Goal: Transaction & Acquisition: Purchase product/service

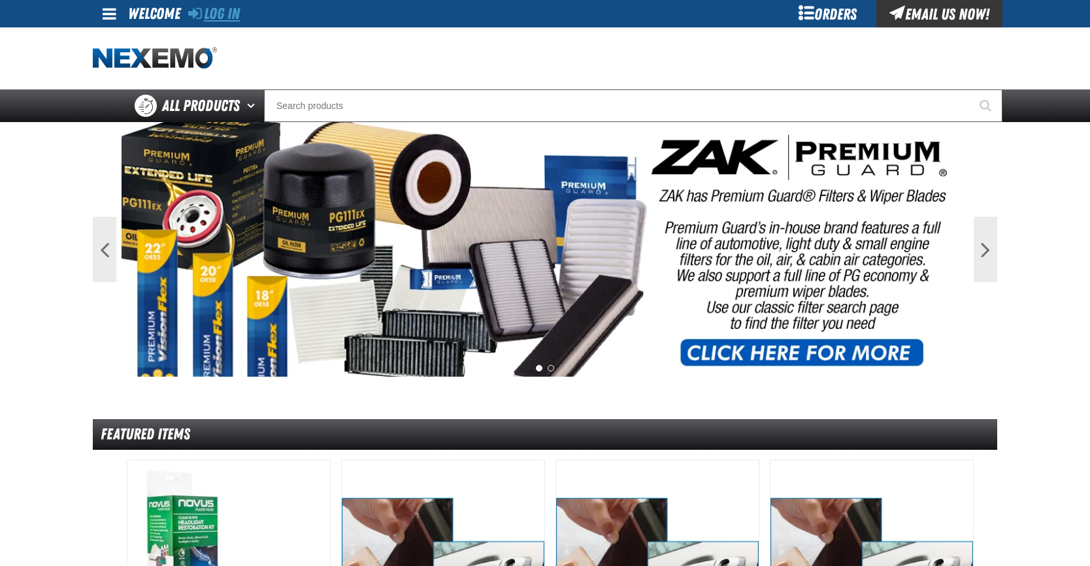
click at [227, 16] on link "Log In" at bounding box center [214, 14] width 52 height 18
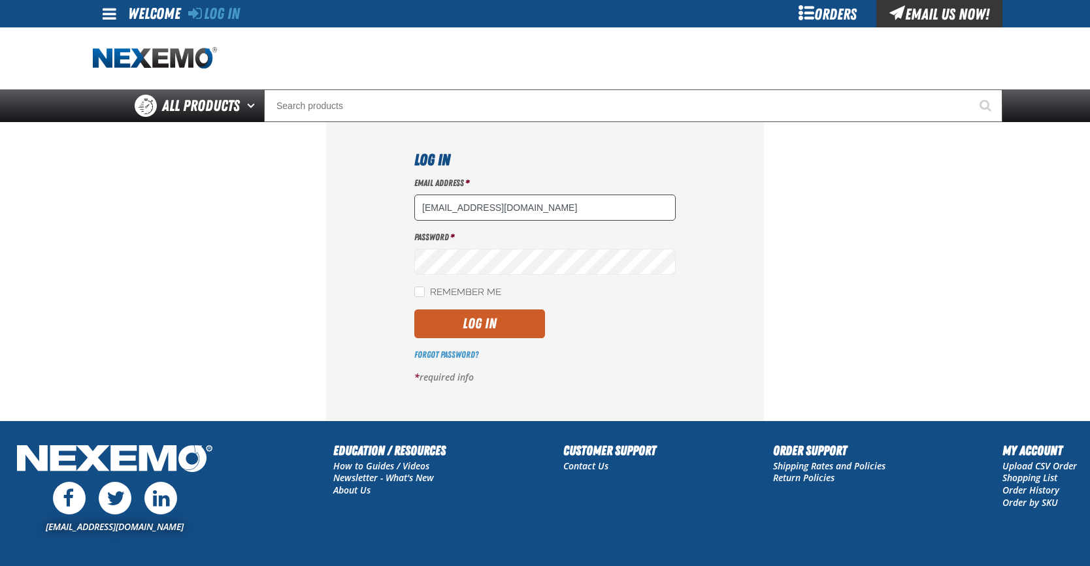
click at [604, 211] on input "sschnoebelen@vtaig.com" at bounding box center [544, 208] width 261 height 26
type input "jgoulette@vtaig.com"
click at [477, 325] on button "Log In" at bounding box center [479, 324] width 131 height 29
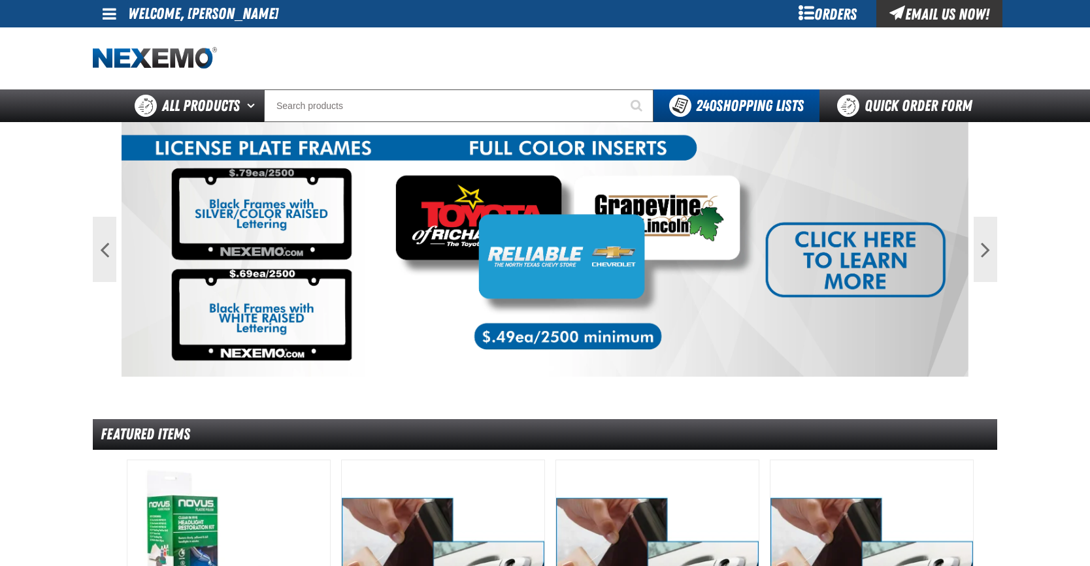
click at [824, 16] on div "Orders" at bounding box center [827, 13] width 98 height 27
click at [801, 10] on div "Orders" at bounding box center [827, 13] width 98 height 27
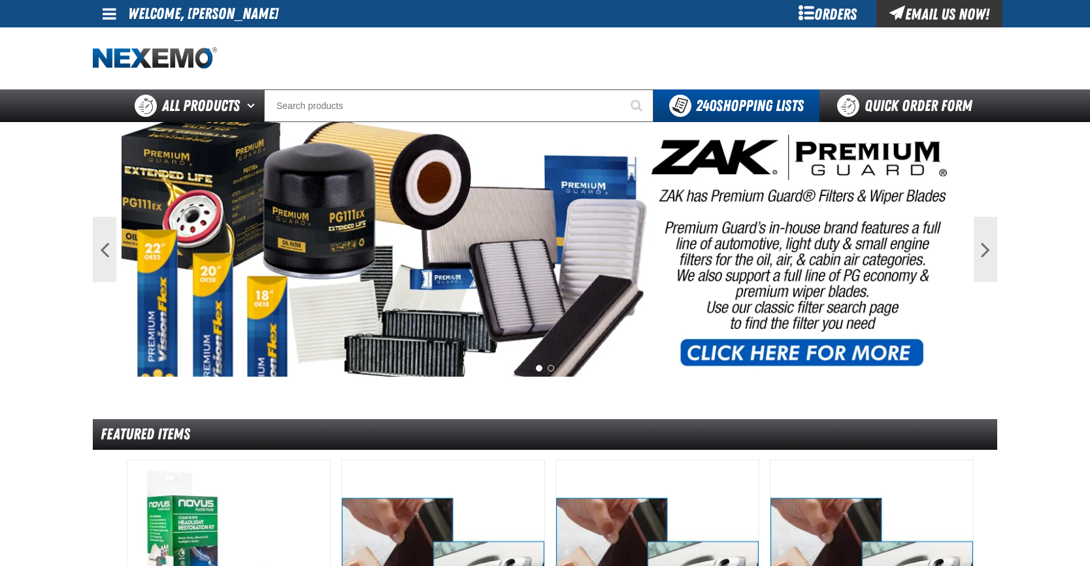
click at [828, 10] on div "Orders" at bounding box center [827, 13] width 98 height 27
click at [811, 12] on div "Orders" at bounding box center [827, 13] width 98 height 27
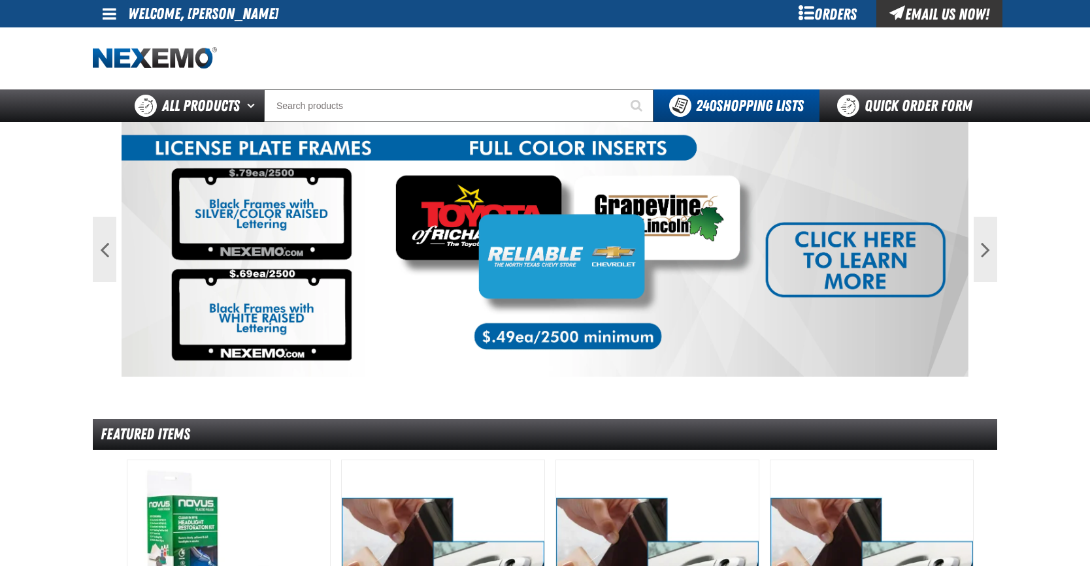
click at [832, 15] on div "Orders" at bounding box center [827, 13] width 98 height 27
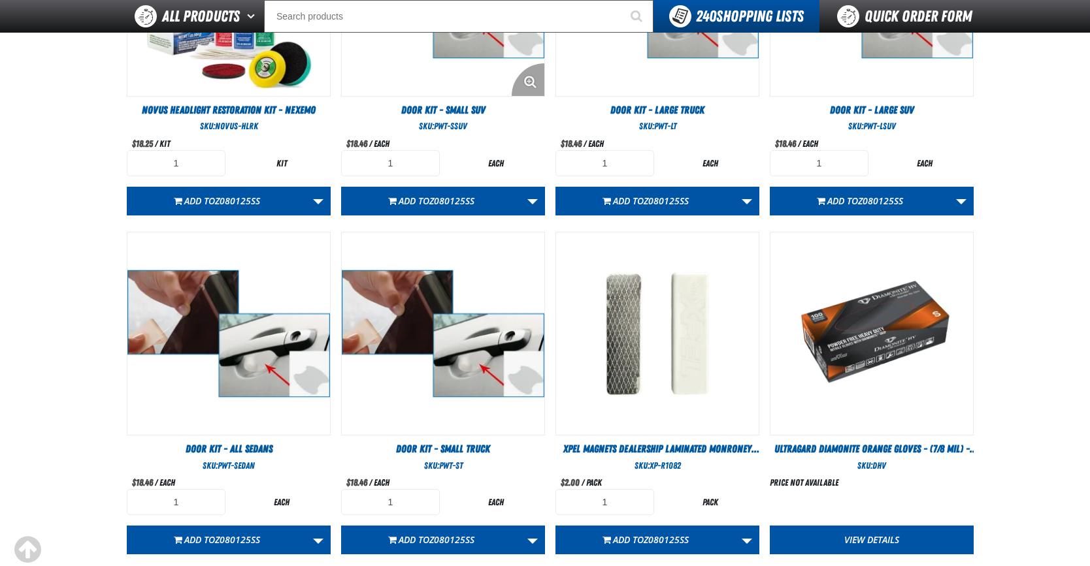
scroll to position [653, 0]
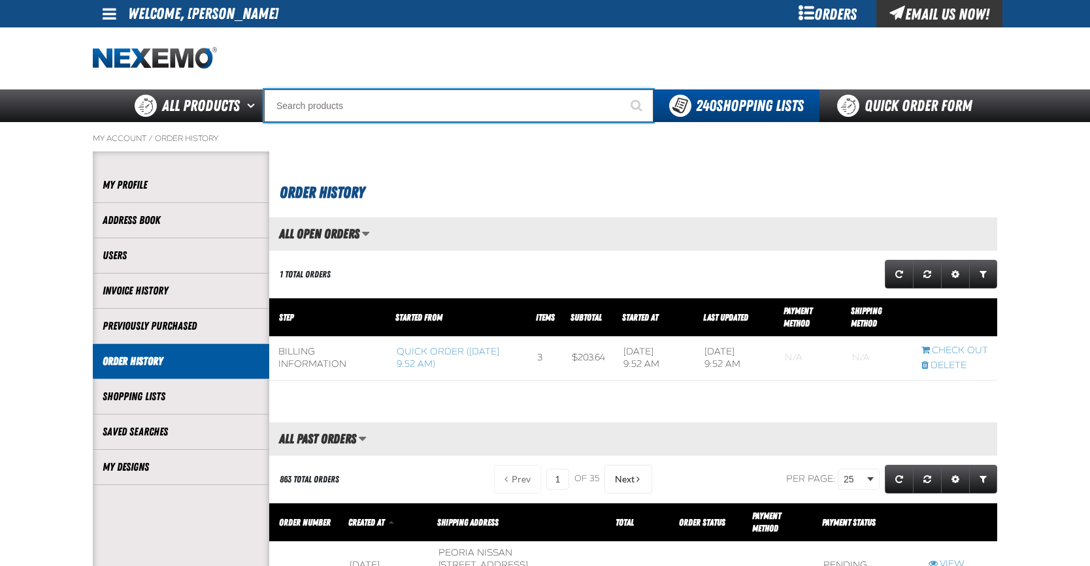
click at [317, 107] on input "Search" at bounding box center [458, 106] width 389 height 33
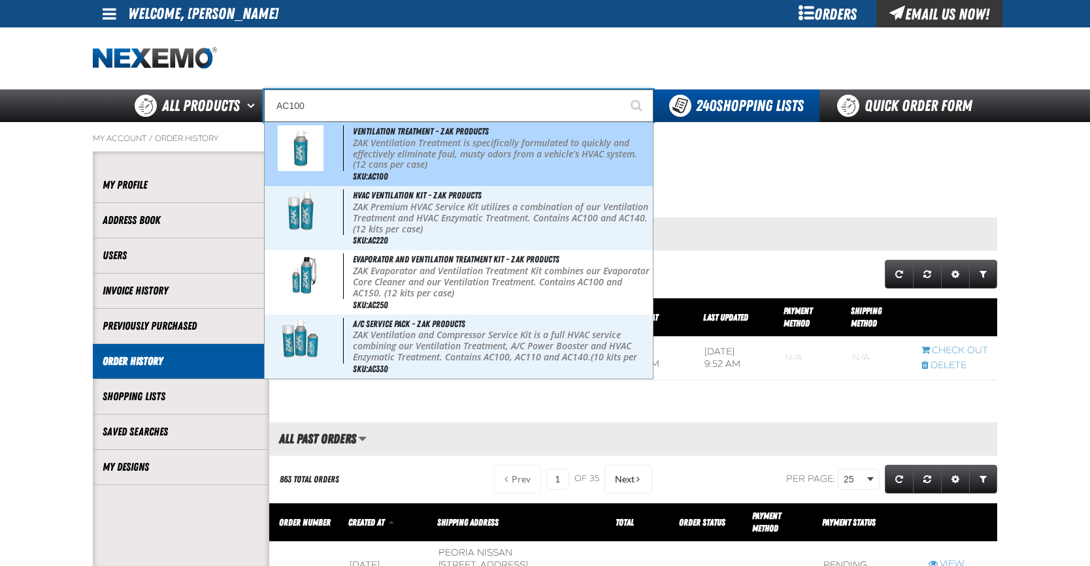
click at [379, 163] on p "ZAK Ventilation Treatment is specifically formulated to quickly and effectively…" at bounding box center [501, 154] width 297 height 33
type input "Ventilation Treatment - ZAK Products"
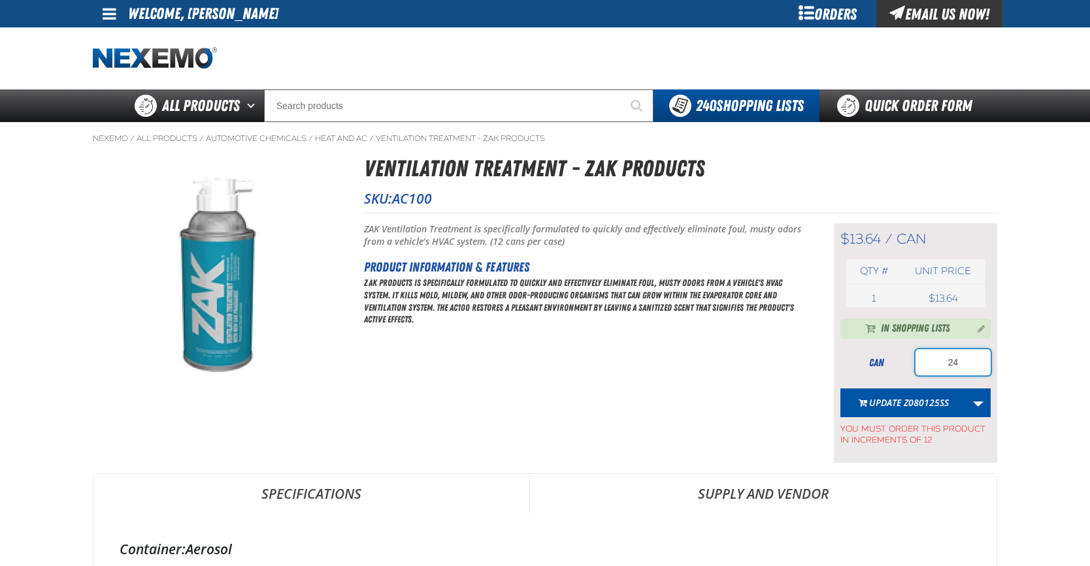
drag, startPoint x: 965, startPoint y: 362, endPoint x: 863, endPoint y: 364, distance: 101.9
click at [864, 364] on div "can 24" at bounding box center [915, 363] width 150 height 26
type input "12"
click at [978, 402] on link "More Actions" at bounding box center [978, 403] width 25 height 29
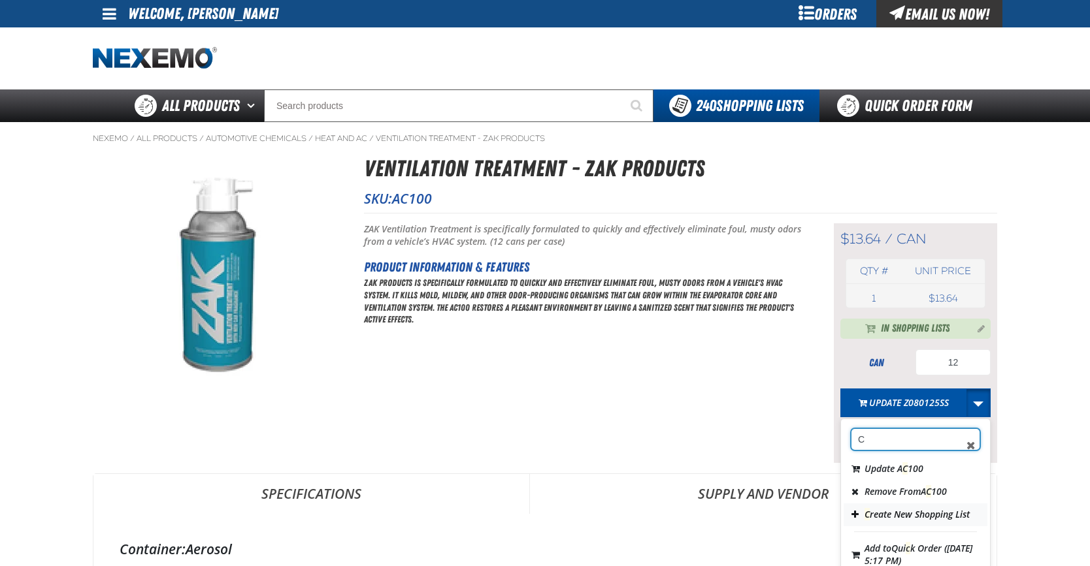
type input "C"
click at [915, 513] on button "C reate New Shopping List" at bounding box center [915, 515] width 144 height 23
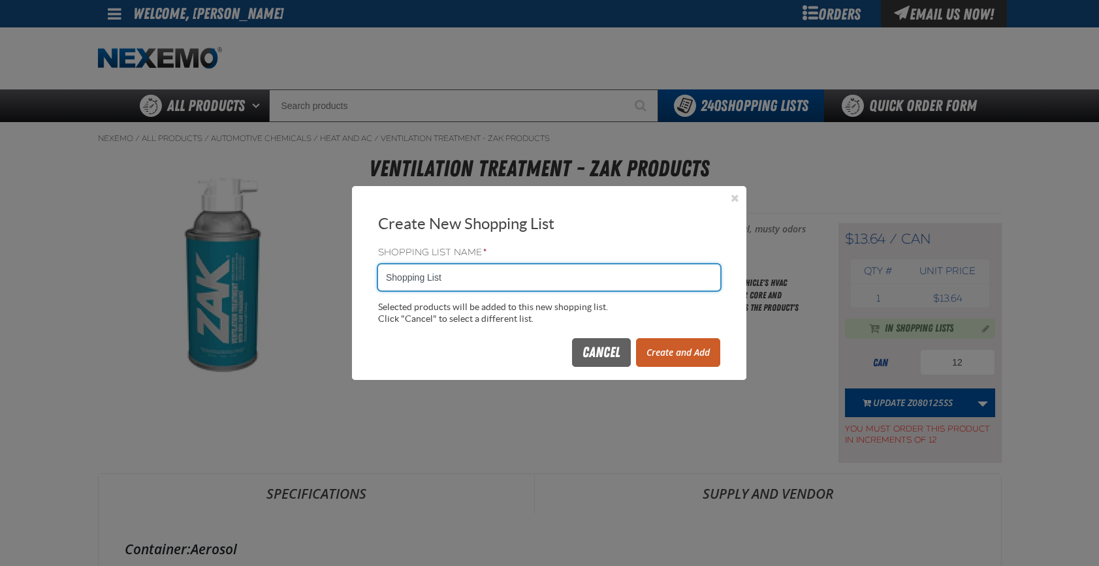
drag, startPoint x: 450, startPoint y: 277, endPoint x: 292, endPoint y: 288, distance: 158.5
type input "Z081125SS"
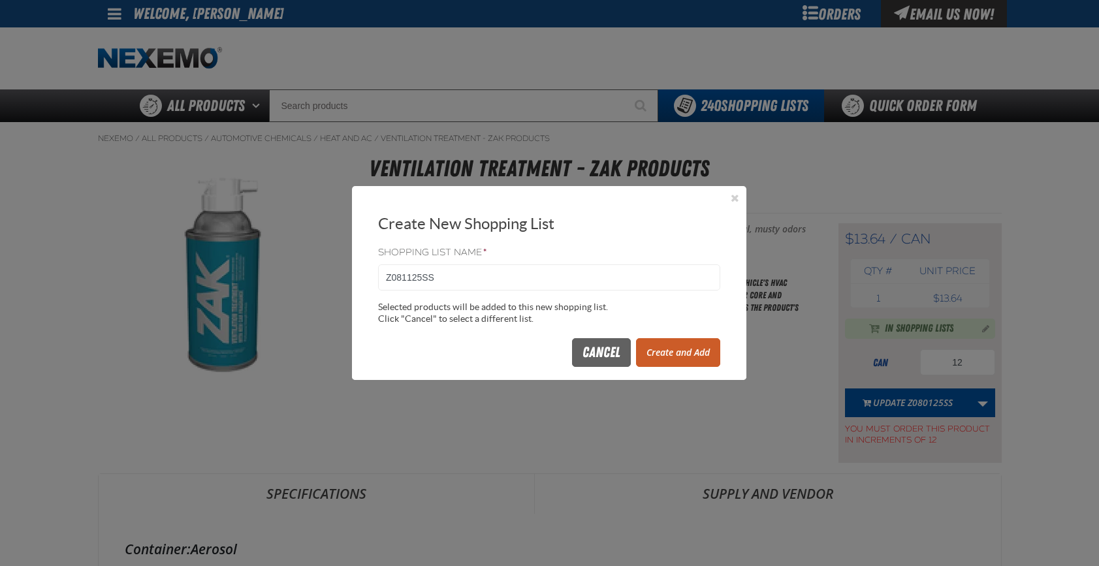
click at [670, 350] on button "Create and Add" at bounding box center [678, 352] width 84 height 29
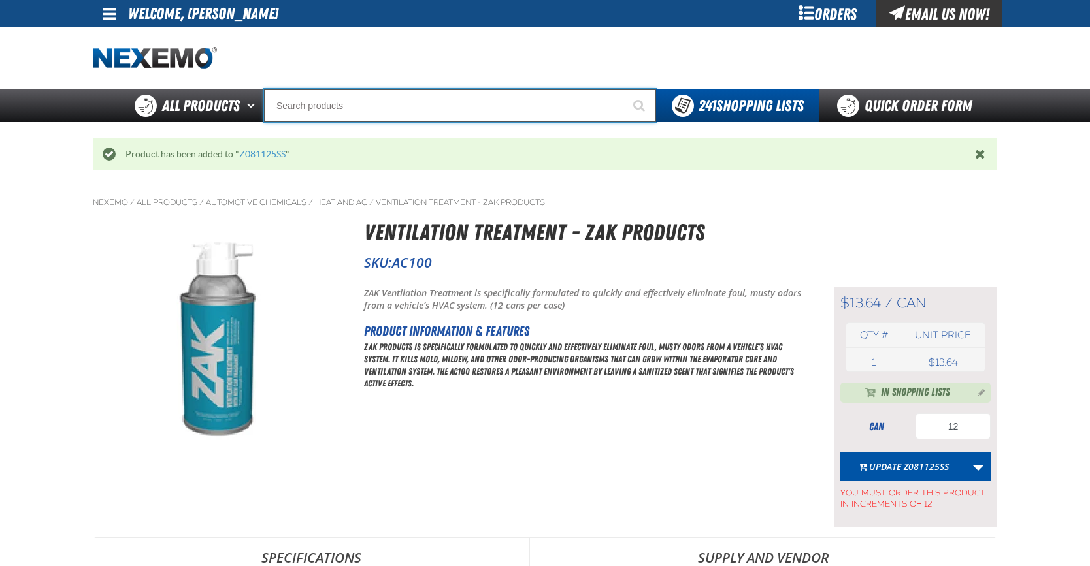
click at [297, 108] on input "Search" at bounding box center [460, 106] width 392 height 33
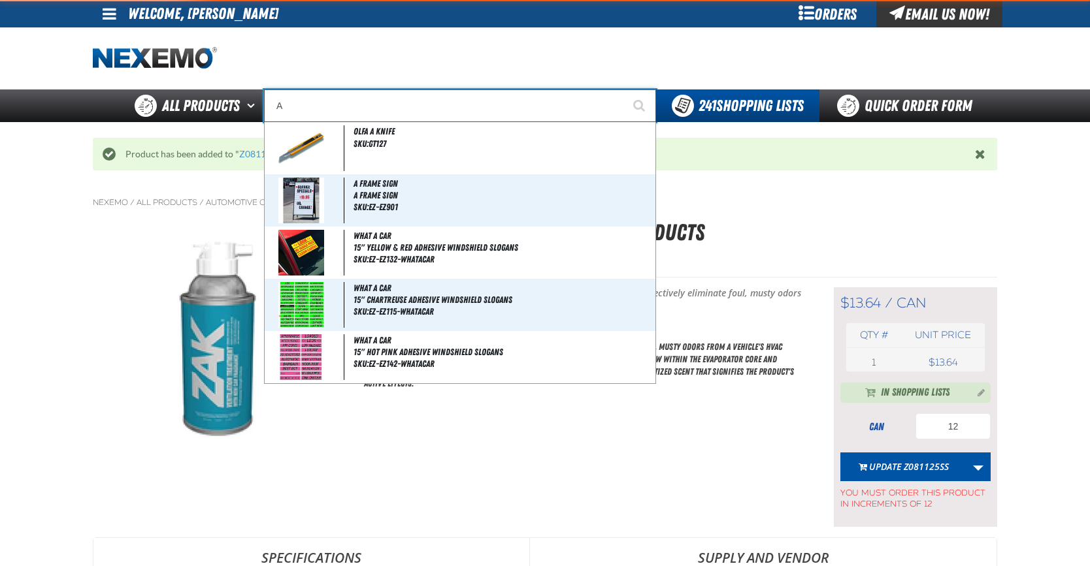
type input "AC"
type input "AC Power Booster - ZAK Products"
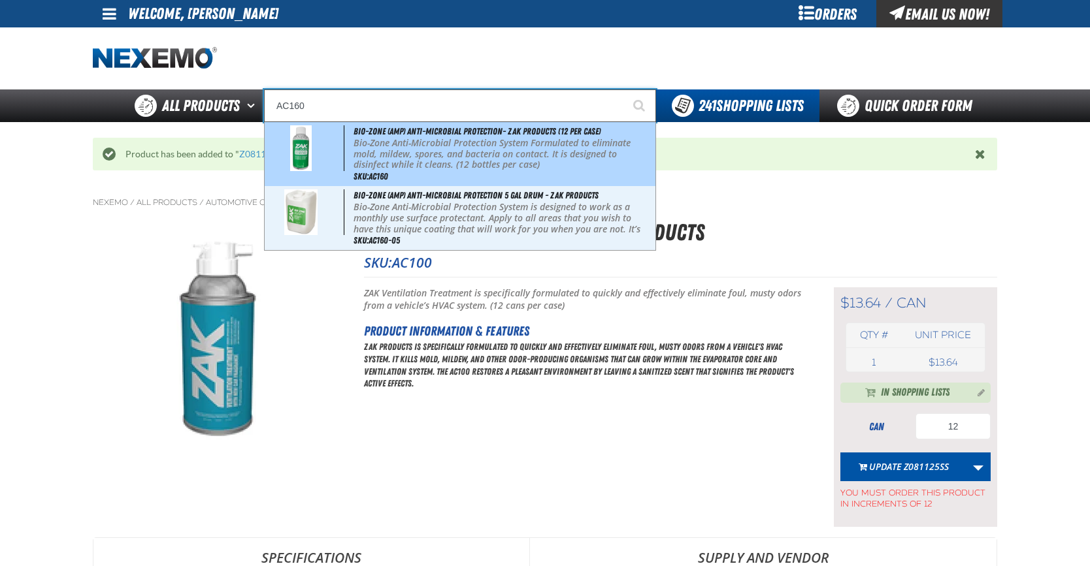
click at [419, 150] on p "Bio-Zone Anti-Microbial Protection System Formulated to eliminate mold, mildew,…" at bounding box center [502, 154] width 299 height 33
type input "Bio-Zone (AMP) Anti-Microbial Protection- ZAK Products (12 per case)"
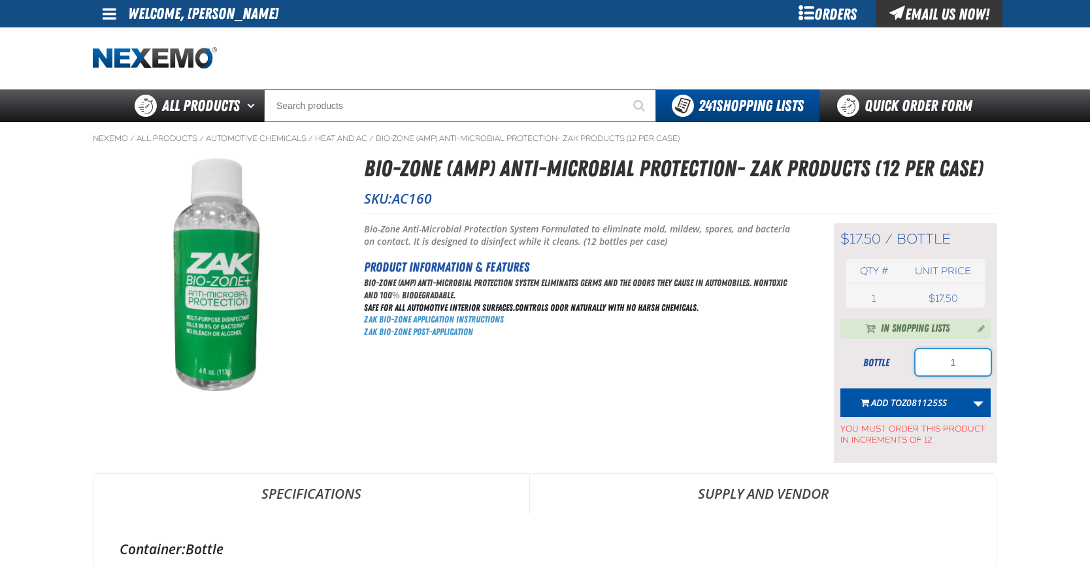
drag, startPoint x: 959, startPoint y: 365, endPoint x: 919, endPoint y: 362, distance: 39.9
click at [921, 362] on input "1" at bounding box center [952, 363] width 75 height 26
type input "24"
click at [900, 406] on span "Add to Z081125SS" at bounding box center [909, 403] width 76 height 12
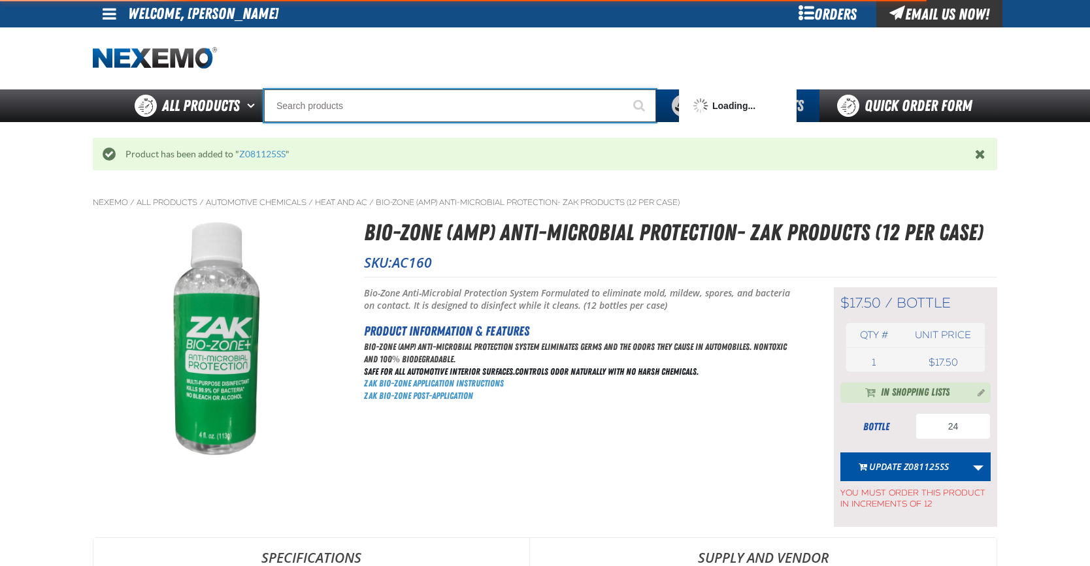
click at [302, 108] on input "Search" at bounding box center [460, 106] width 392 height 33
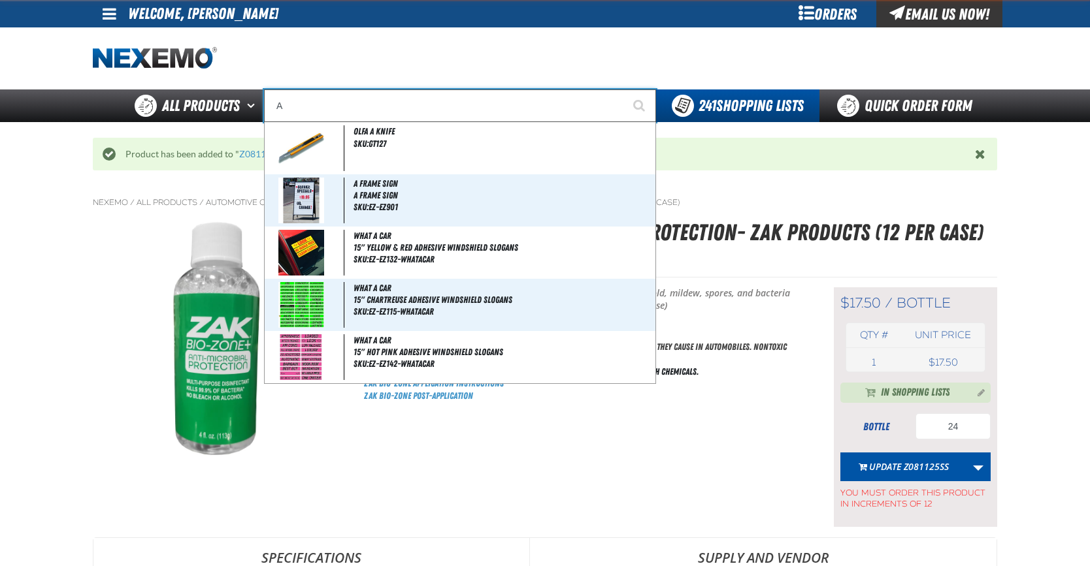
type input "AC"
type input "AC Power Booster - ZAK Products"
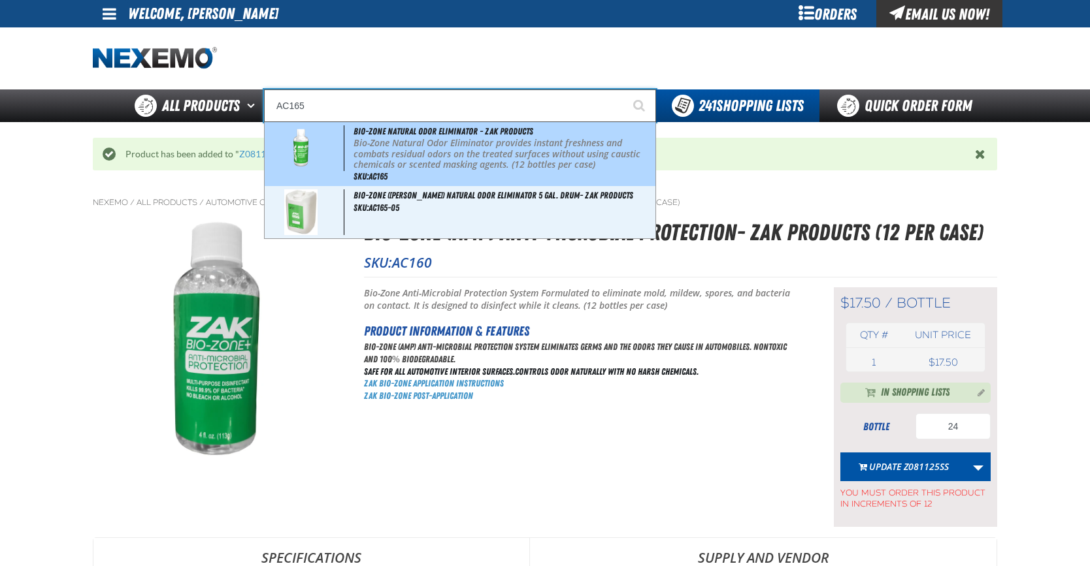
click at [440, 161] on p "Bio-Zone Natural Odor Eliminator provides instant freshness and combats residua…" at bounding box center [502, 154] width 299 height 33
type input "Bio-Zone Natural Odor Eliminator - ZAK Products"
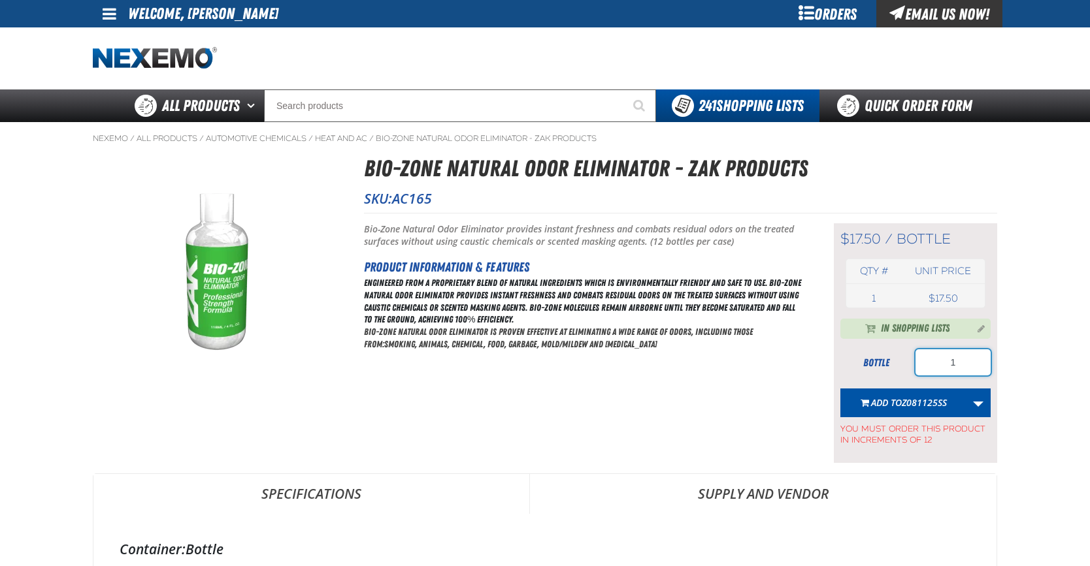
drag, startPoint x: 930, startPoint y: 367, endPoint x: 916, endPoint y: 369, distance: 13.9
click at [917, 369] on input "1" at bounding box center [952, 363] width 75 height 26
type input "12"
click at [898, 408] on span "Add to Z081125SS" at bounding box center [909, 403] width 76 height 12
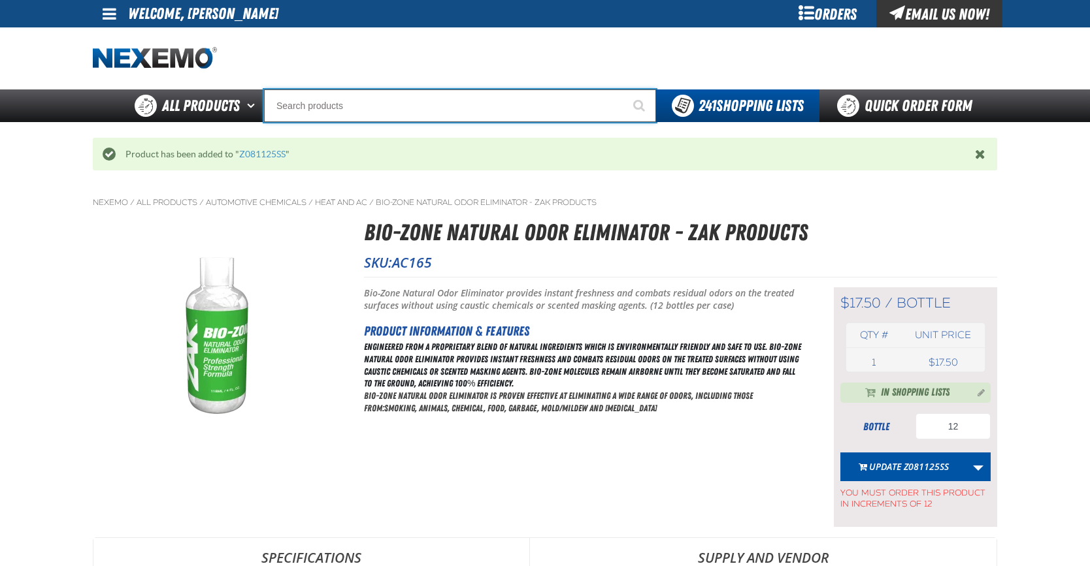
click at [304, 111] on input "Search" at bounding box center [460, 106] width 392 height 33
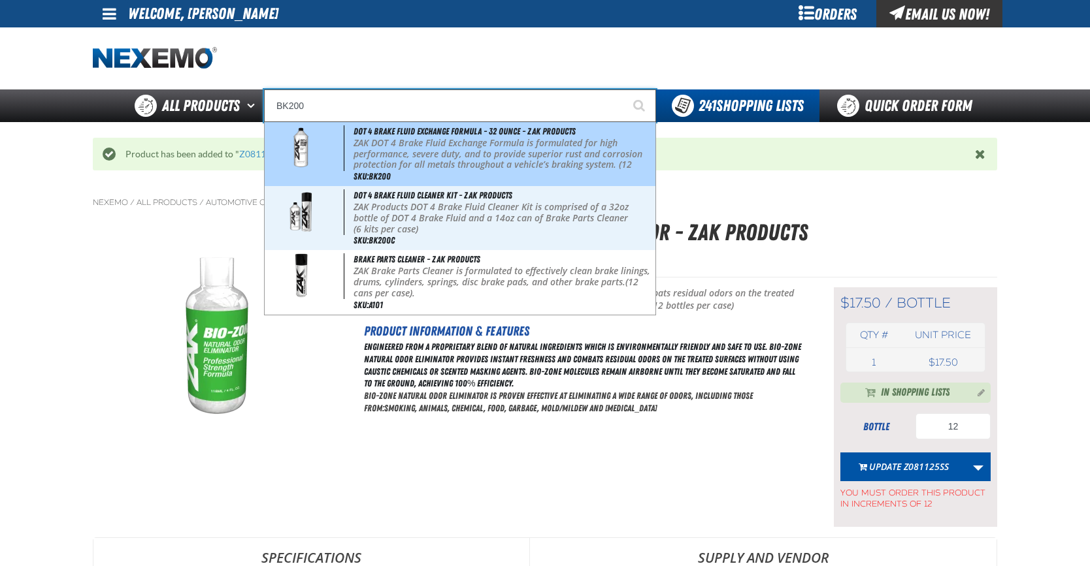
click at [378, 148] on p "ZAK DOT 4 Brake Fluid Exchange Formula is formulated for high performance, seve…" at bounding box center [502, 160] width 299 height 44
type input "DOT 4 Brake Fluid Exchange Formula - 32 Ounce - ZAK Products"
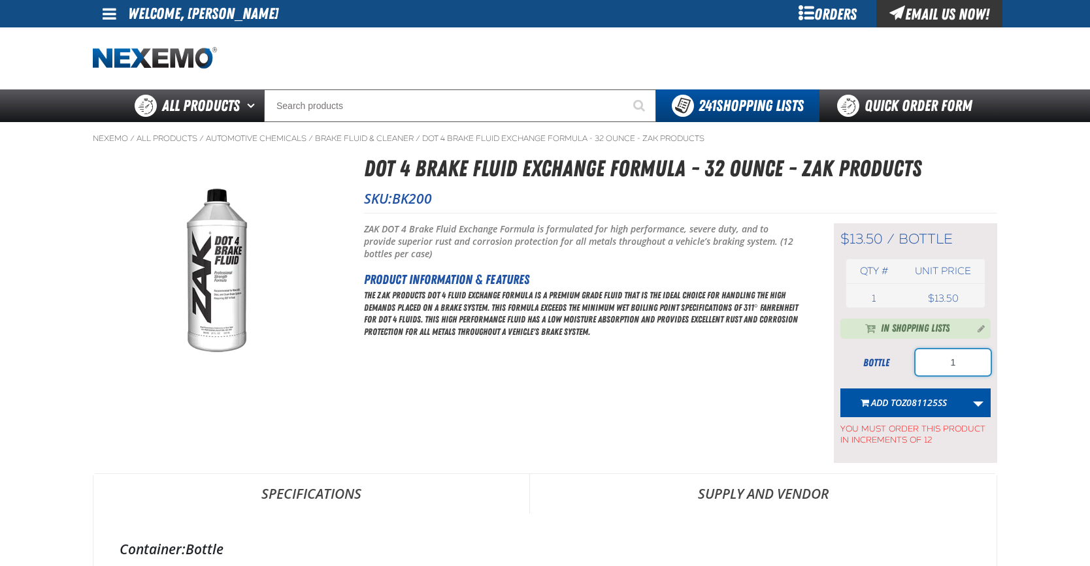
drag, startPoint x: 968, startPoint y: 364, endPoint x: 905, endPoint y: 364, distance: 62.1
click at [907, 364] on div "bottle 1" at bounding box center [915, 363] width 150 height 26
type input "48"
click at [887, 405] on span "Add to Z081125SS" at bounding box center [909, 403] width 76 height 12
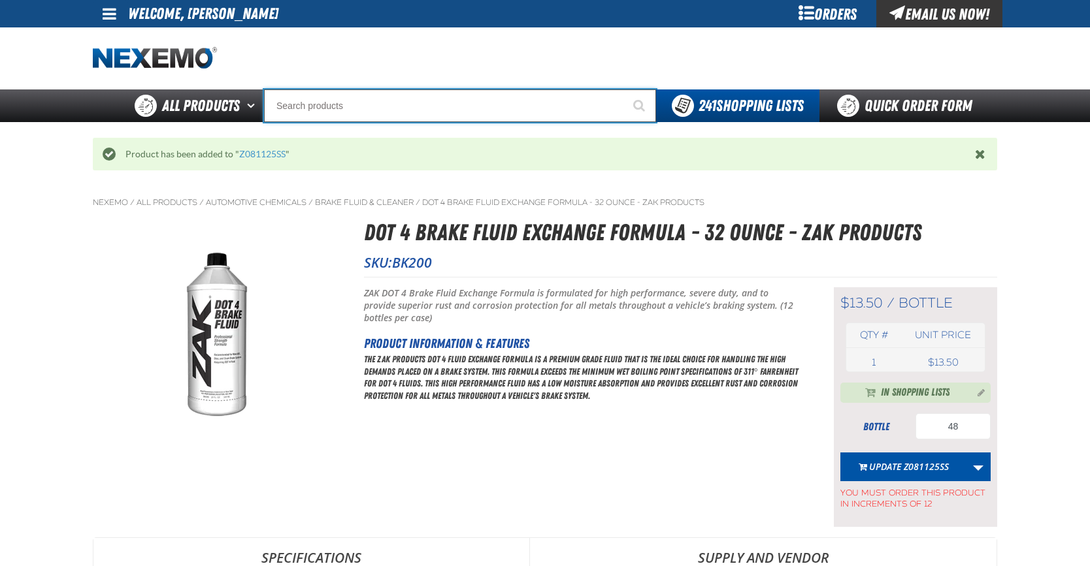
click at [312, 105] on input "Search" at bounding box center [460, 106] width 392 height 33
type input "C"
type input "C Alkaline Battery 1.5 Volt (12 per pack)"
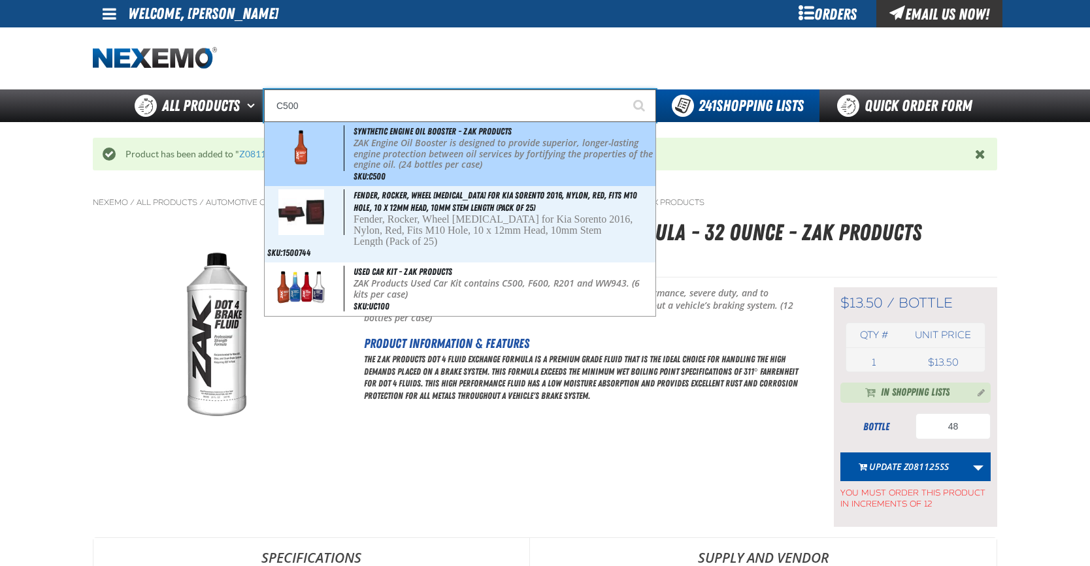
click at [402, 143] on p "ZAK Engine Oil Booster is designed to provide superior, longer-lasting engine p…" at bounding box center [502, 154] width 299 height 33
type input "Synthetic Engine Oil Booster - ZAK Products"
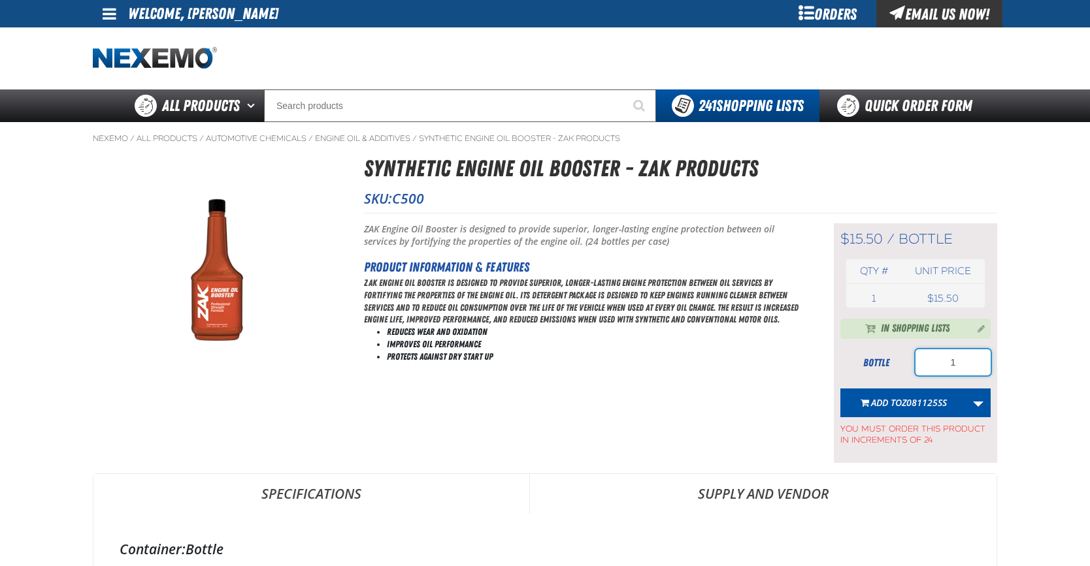
drag, startPoint x: 967, startPoint y: 363, endPoint x: 905, endPoint y: 373, distance: 62.2
click at [909, 373] on div "bottle 1" at bounding box center [915, 363] width 150 height 26
type input "48"
click at [900, 411] on button "Add to Z081125SS" at bounding box center [903, 403] width 126 height 29
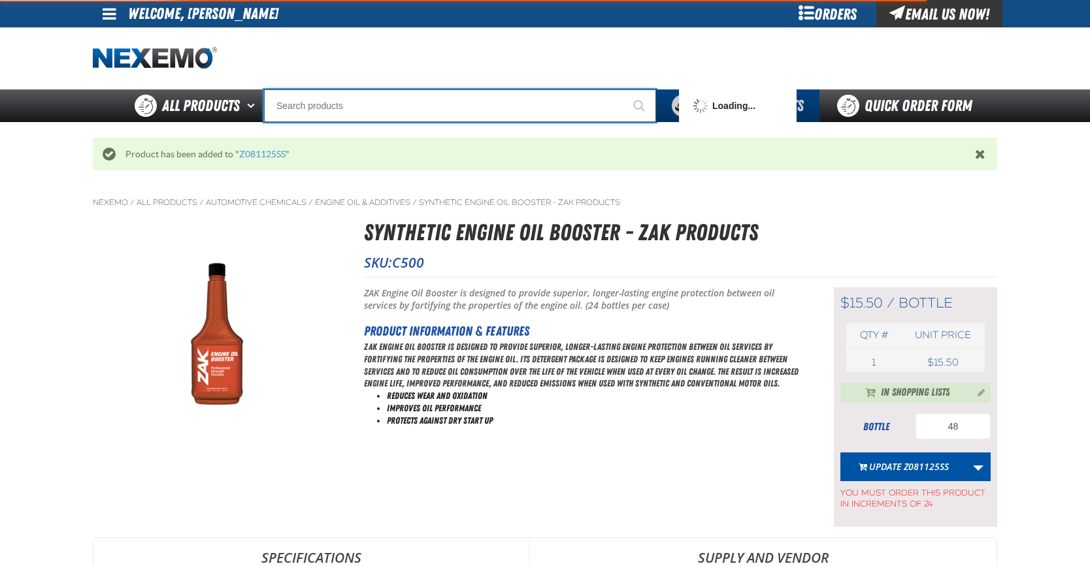
click at [329, 105] on input "Search" at bounding box center [460, 106] width 392 height 33
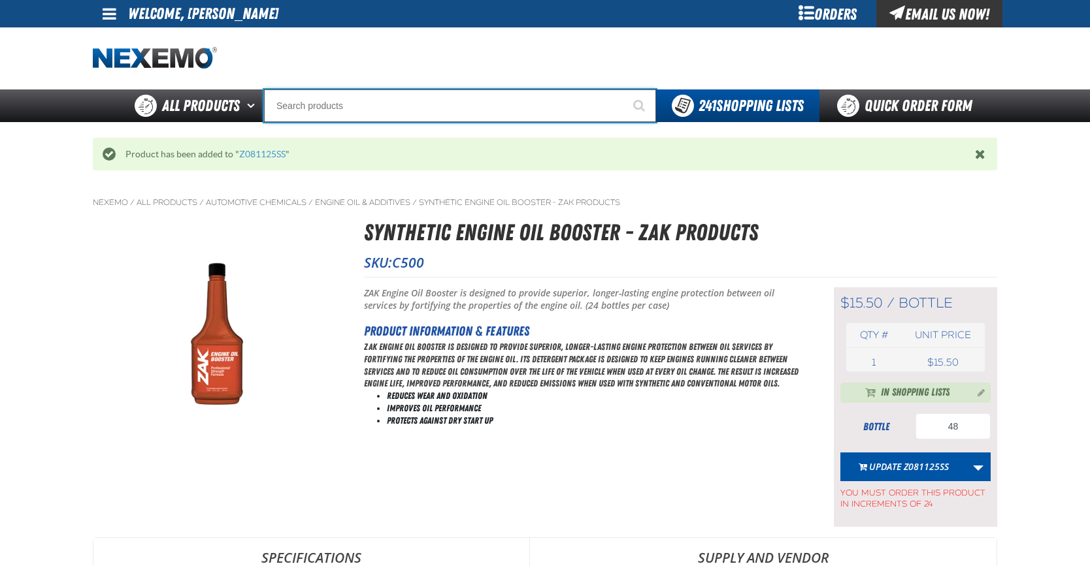
click at [328, 111] on input "Search" at bounding box center [460, 106] width 392 height 33
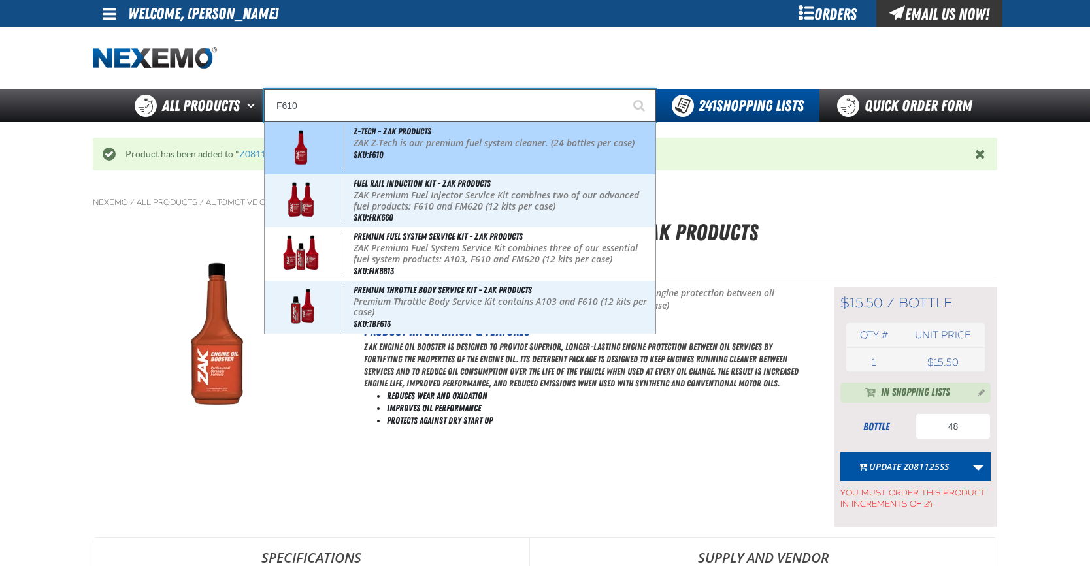
click at [430, 138] on p "ZAK Z-Tech is our premium fuel system cleaner. (24 bottles per case)" at bounding box center [502, 143] width 299 height 11
type input "Z-Tech - ZAK Products"
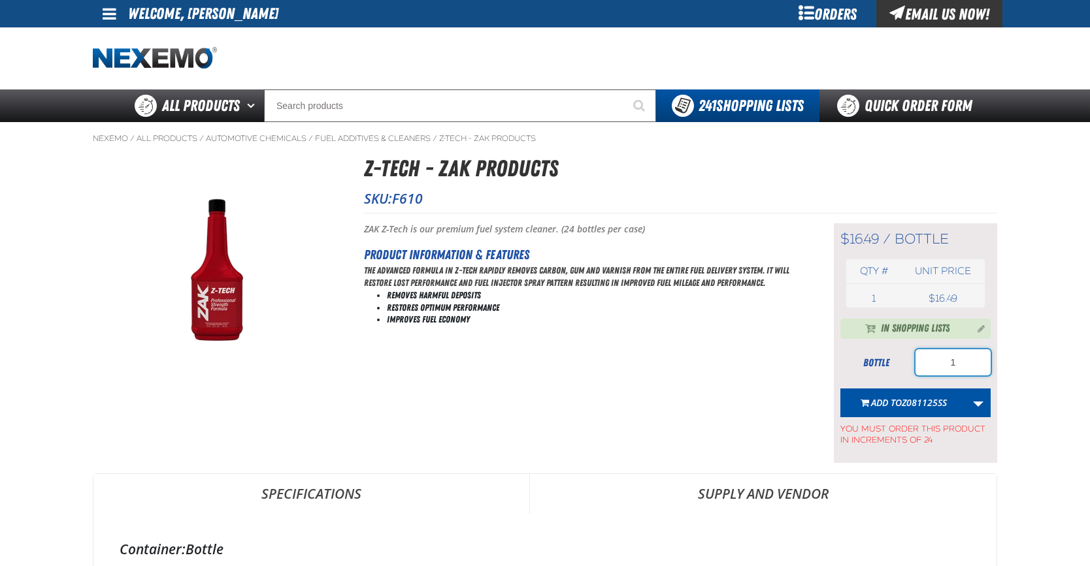
drag, startPoint x: 961, startPoint y: 363, endPoint x: 926, endPoint y: 368, distance: 35.7
click at [927, 368] on input "1" at bounding box center [952, 363] width 75 height 26
click at [903, 405] on span "Z081125SS" at bounding box center [924, 403] width 45 height 12
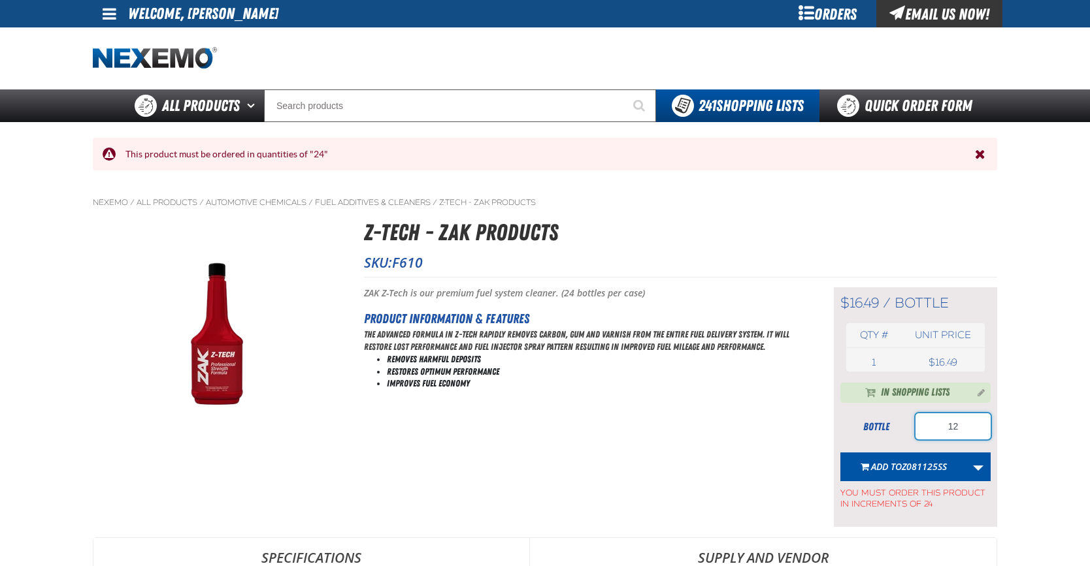
drag, startPoint x: 972, startPoint y: 425, endPoint x: 903, endPoint y: 427, distance: 69.3
click at [906, 427] on div "bottle 12" at bounding box center [915, 427] width 150 height 26
type input "24"
click at [898, 461] on span "Add to Z081125SS" at bounding box center [909, 467] width 76 height 12
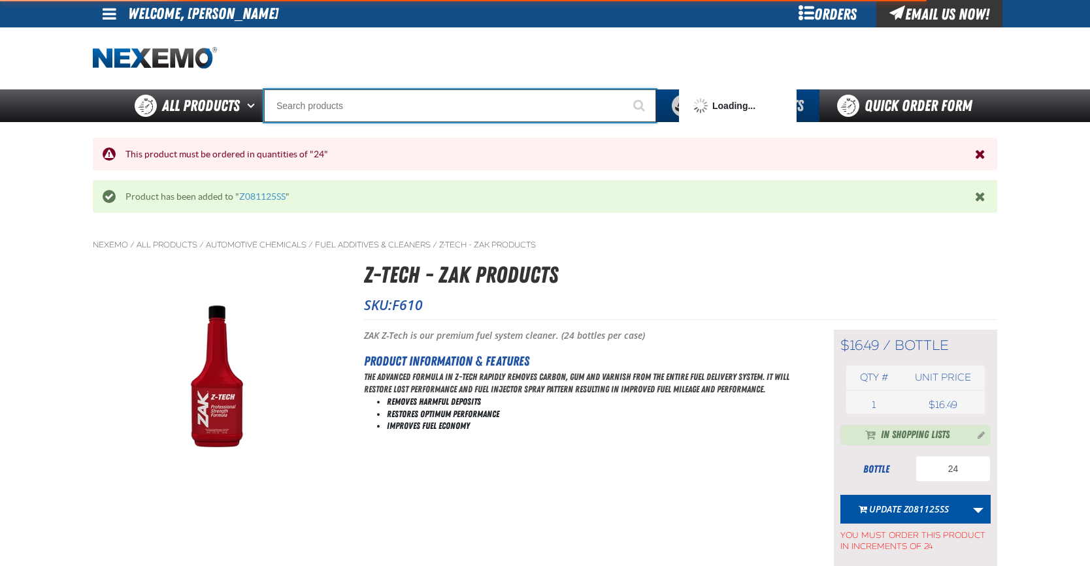
click at [307, 106] on input "Search" at bounding box center [460, 106] width 392 height 33
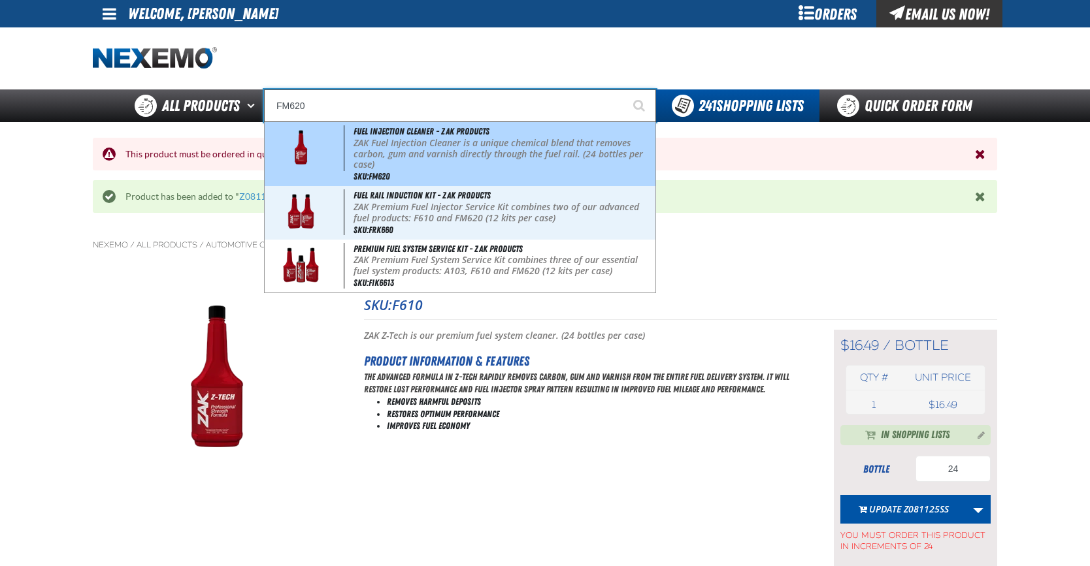
click at [423, 150] on p "ZAK Fuel Injection Cleaner is a unique chemical blend that removes carbon, gum …" at bounding box center [502, 154] width 299 height 33
type input "Fuel Injection Cleaner - ZAK Products"
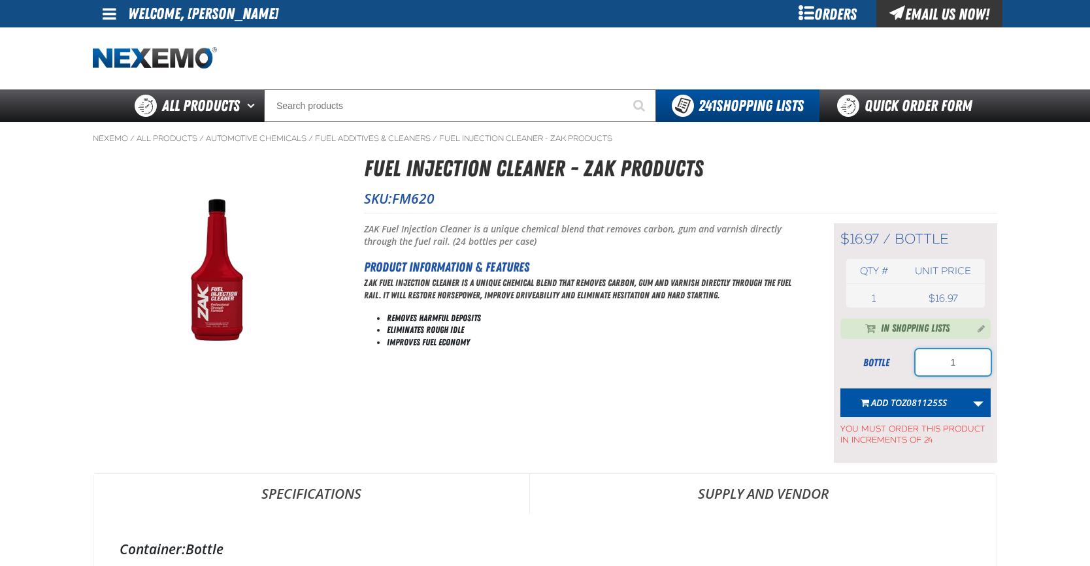
drag, startPoint x: 971, startPoint y: 367, endPoint x: 918, endPoint y: 363, distance: 53.1
click at [918, 363] on input "1" at bounding box center [952, 363] width 75 height 26
type input "24"
click at [899, 401] on span "Add to Z081125SS" at bounding box center [909, 403] width 76 height 12
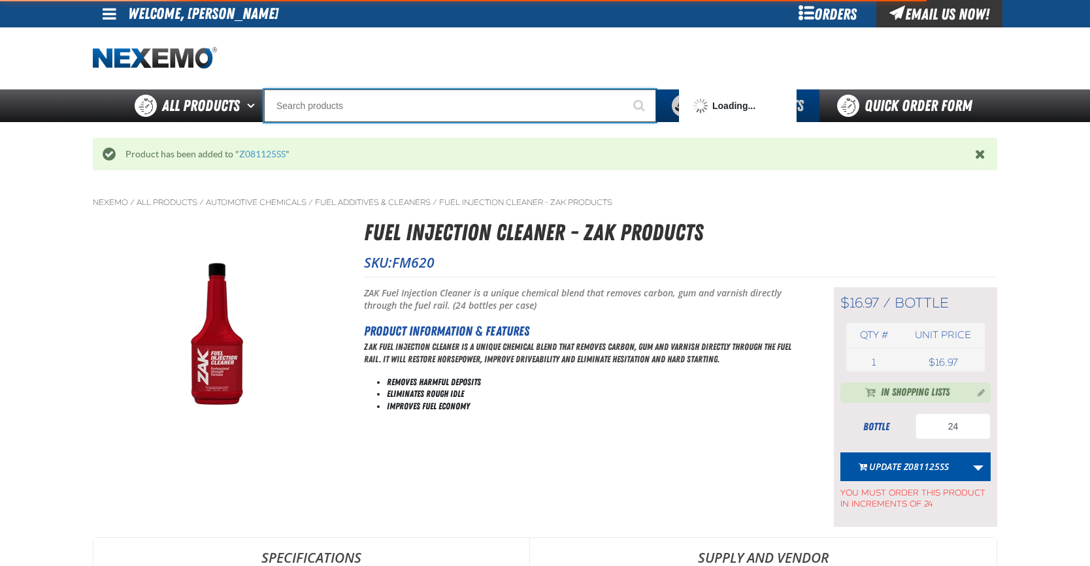
click at [279, 106] on input "Search" at bounding box center [460, 106] width 392 height 33
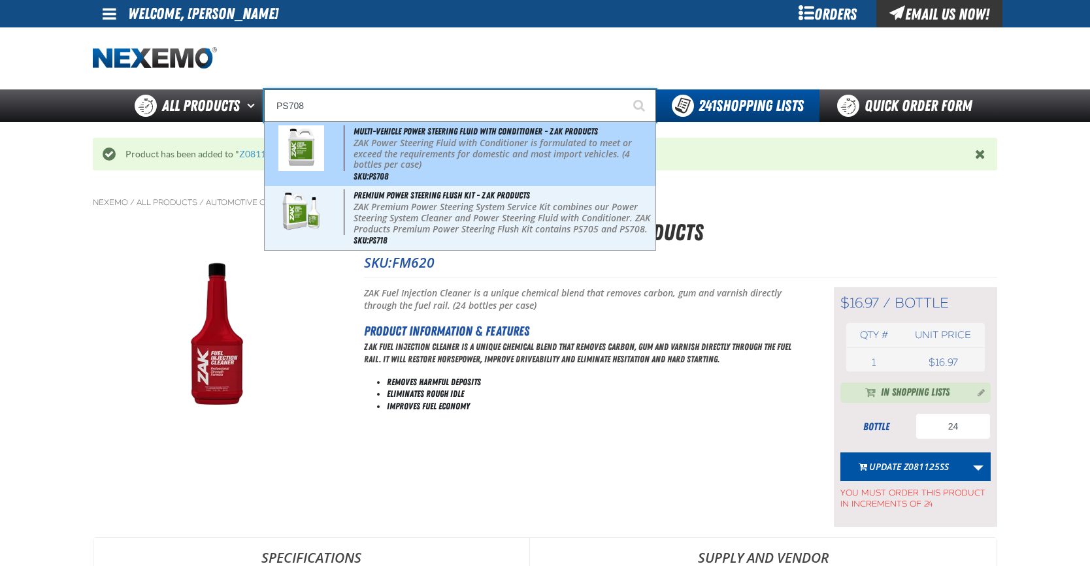
click at [375, 147] on p "ZAK Power Steering Fluid with Conditioner is formulated to meet or exceed the r…" at bounding box center [502, 154] width 299 height 33
type input "Multi-Vehicle Power Steering Fluid with Conditioner - ZAK Products"
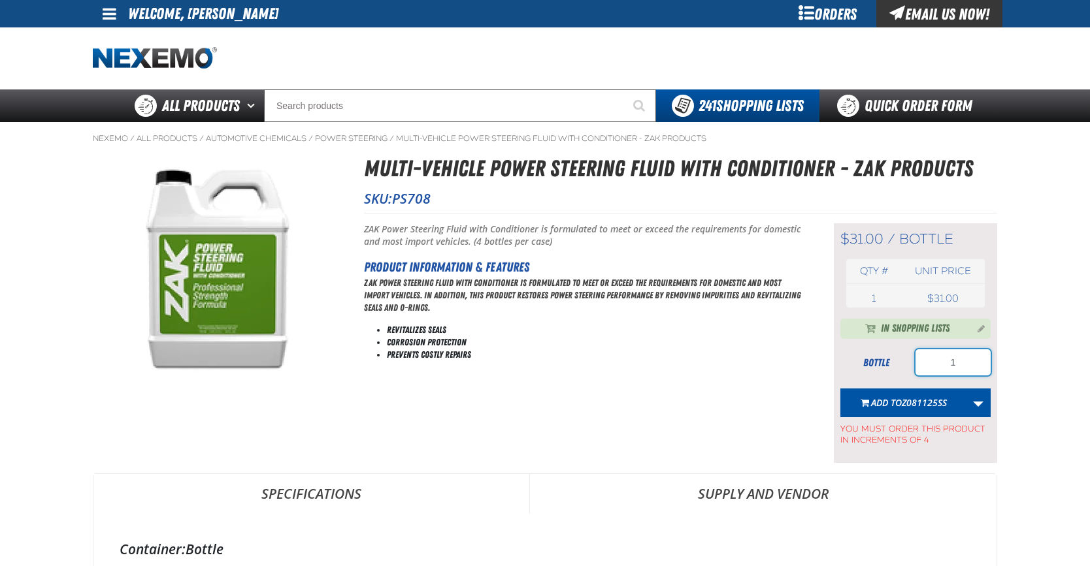
drag, startPoint x: 964, startPoint y: 363, endPoint x: 934, endPoint y: 366, distance: 30.9
click at [934, 366] on input "1" at bounding box center [952, 363] width 75 height 26
type input "4"
click at [909, 404] on span "Z081125SS" at bounding box center [924, 403] width 45 height 12
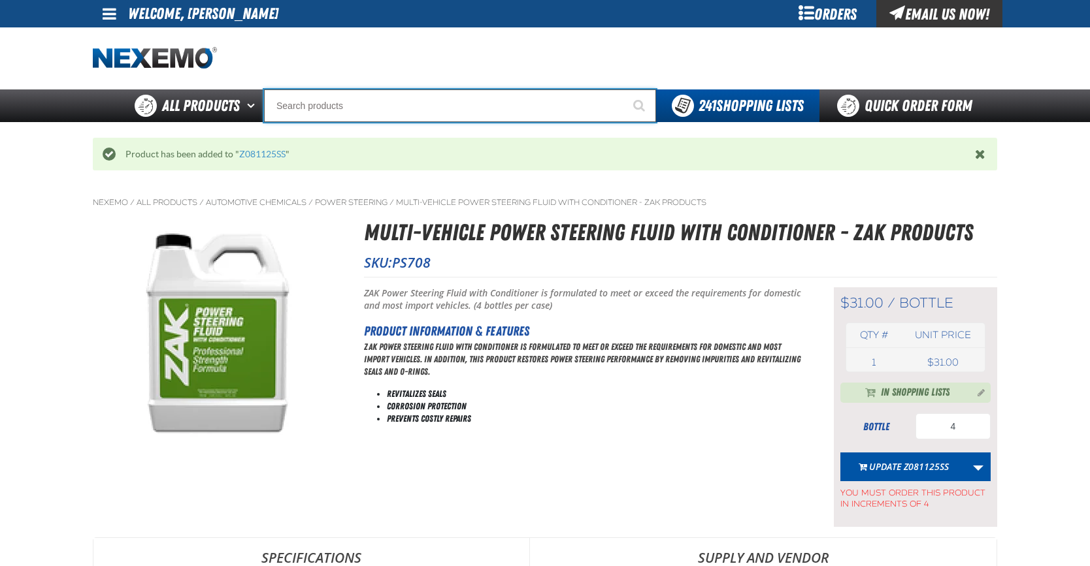
click at [295, 111] on input "Search" at bounding box center [460, 106] width 392 height 33
type input "R"
type input "ROADSIDE R"
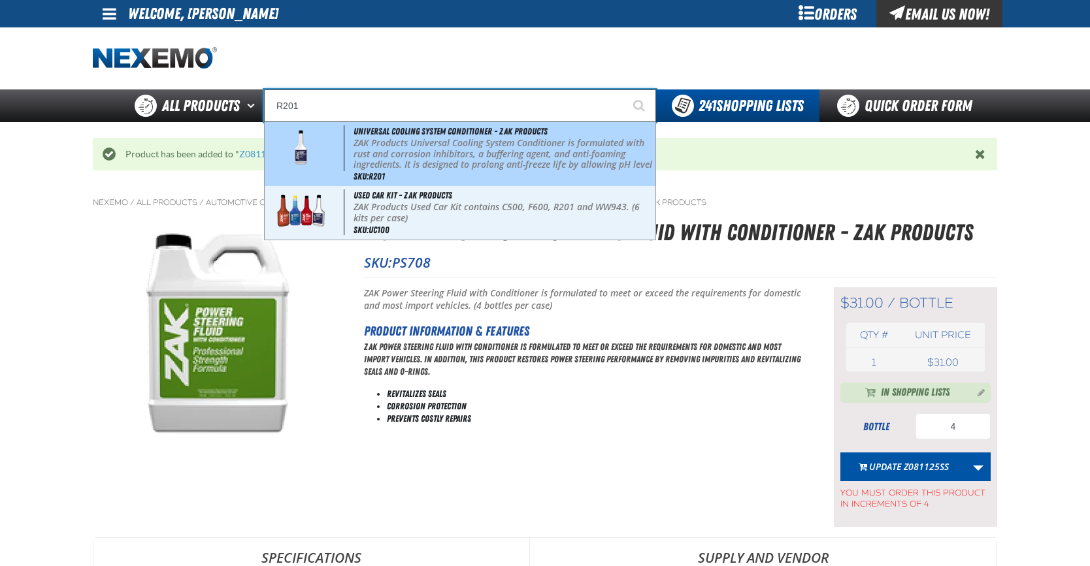
click at [440, 162] on p "ZAK Products Universal Cooling System Conditioner is formulated with rust and c…" at bounding box center [502, 165] width 299 height 55
type input "Universal Cooling System Conditioner - ZAK Products"
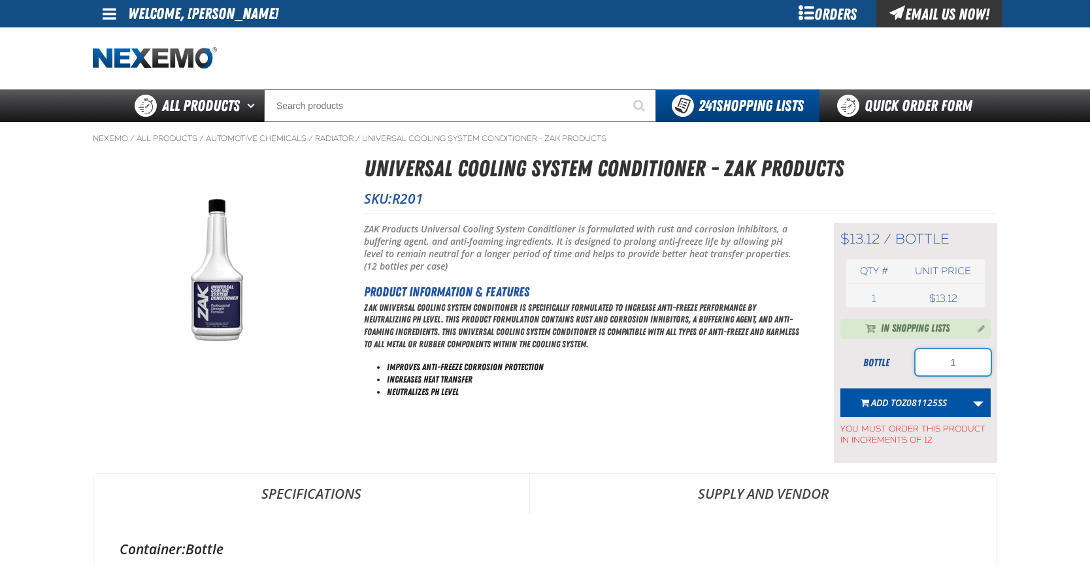
drag, startPoint x: 962, startPoint y: 361, endPoint x: 907, endPoint y: 369, distance: 56.1
click at [911, 369] on div "bottle 1" at bounding box center [915, 363] width 150 height 26
type input "24"
click at [887, 406] on span "Add to Z081125SS" at bounding box center [909, 403] width 76 height 12
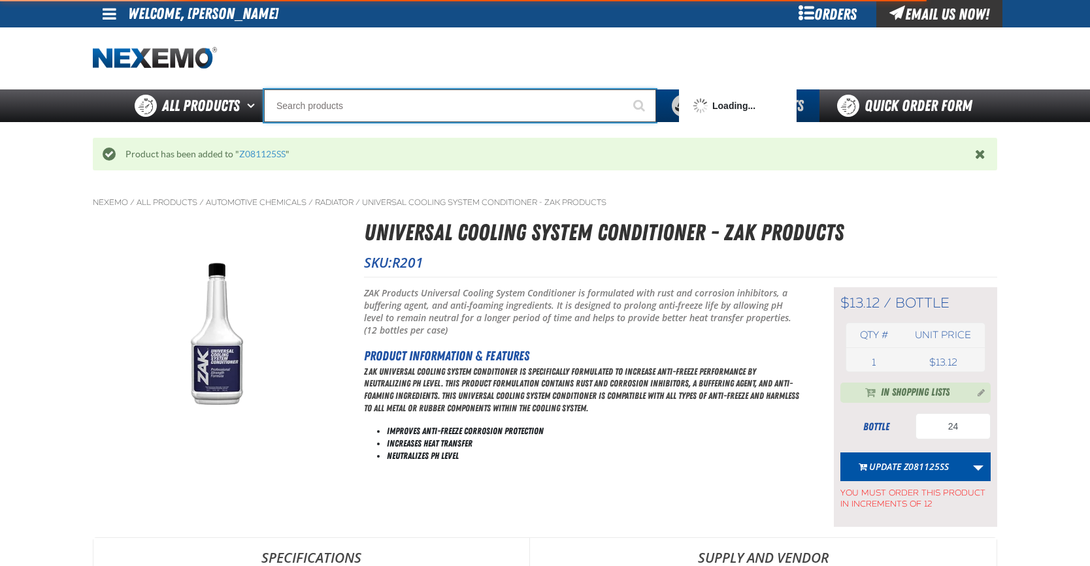
click at [314, 103] on input "Search" at bounding box center [460, 106] width 392 height 33
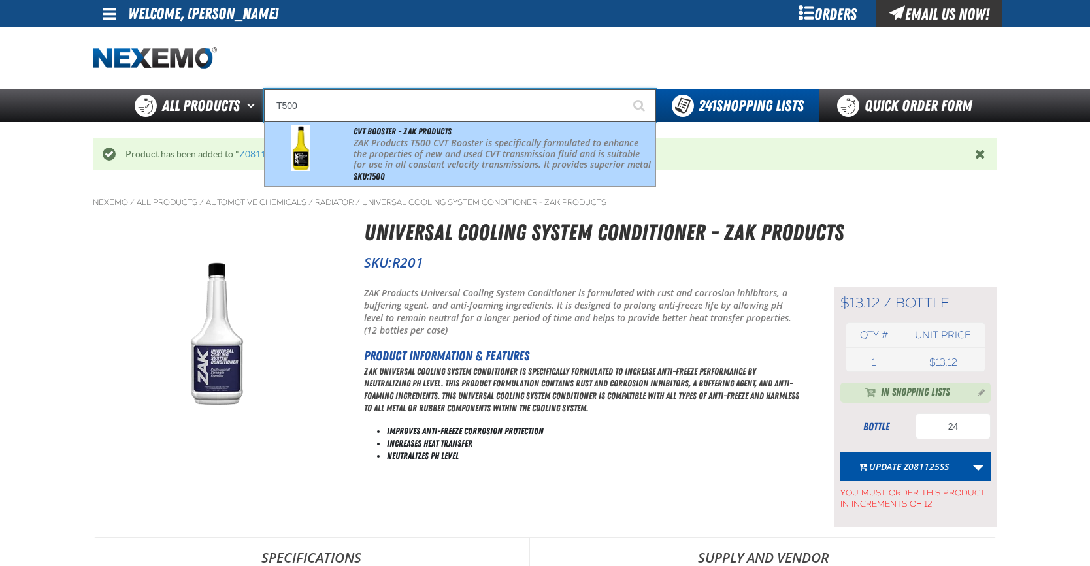
click at [501, 181] on div "CVT Booster - ZAK Products ZAK Products T500 CVT Booster is specifically formul…" at bounding box center [460, 154] width 391 height 64
type input "CVT Booster - ZAK Products"
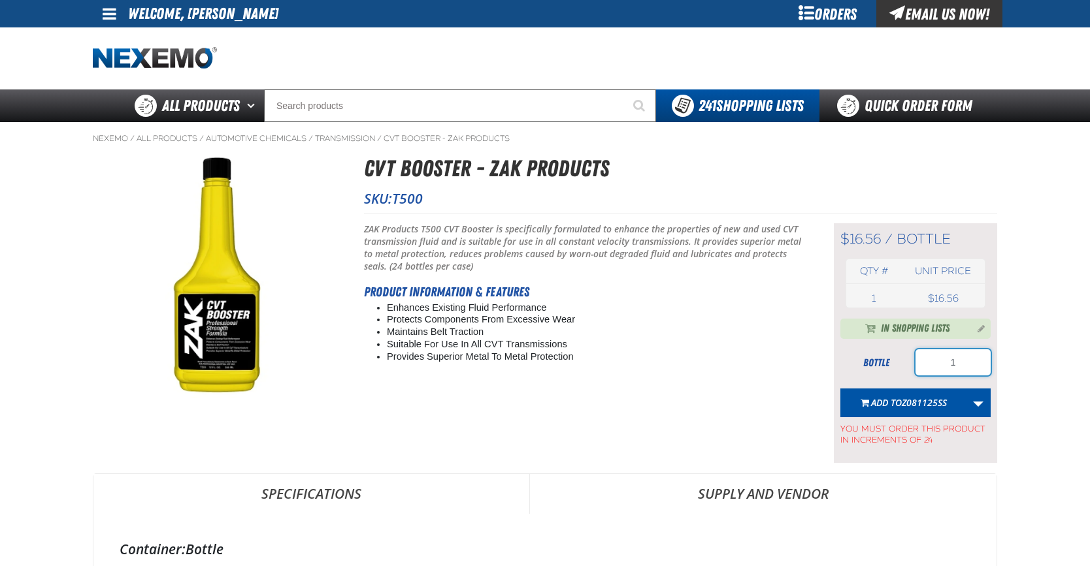
drag, startPoint x: 971, startPoint y: 360, endPoint x: 935, endPoint y: 370, distance: 37.4
click at [936, 370] on input "1" at bounding box center [952, 363] width 75 height 26
type input "24"
click at [904, 404] on span "Z081125SS" at bounding box center [924, 403] width 45 height 12
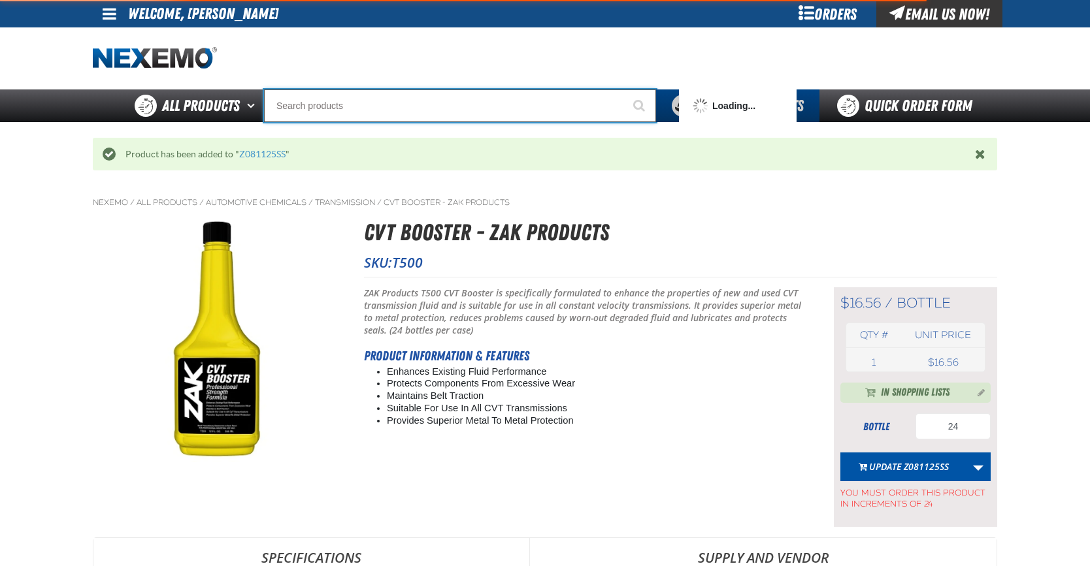
click at [304, 106] on input "Search" at bounding box center [460, 106] width 392 height 33
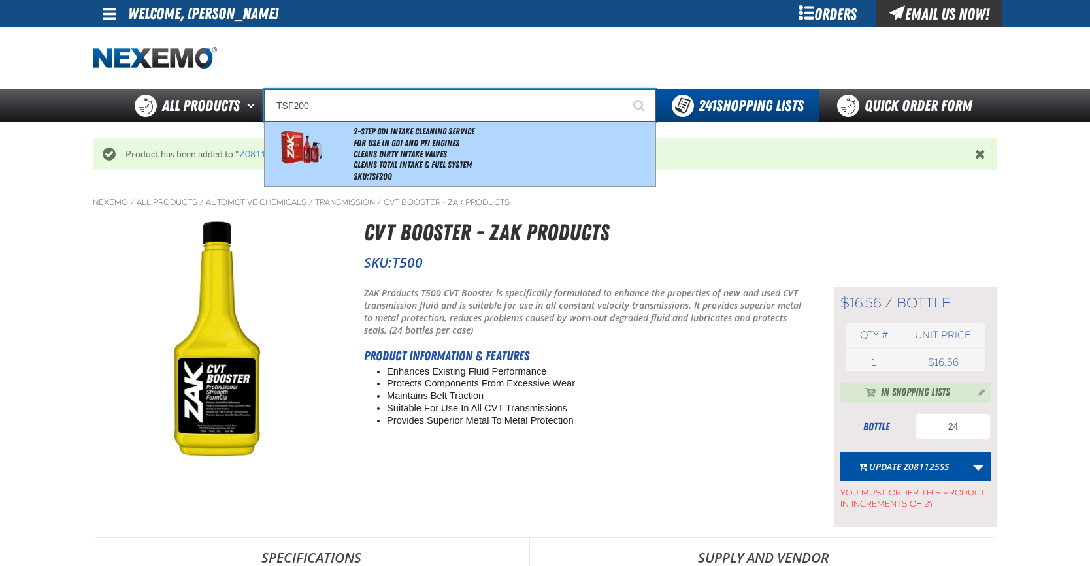
click at [418, 131] on span "2-Step GDI Intake Cleaning Service" at bounding box center [413, 131] width 121 height 10
type input "2-Step GDI Intake Cleaning Service"
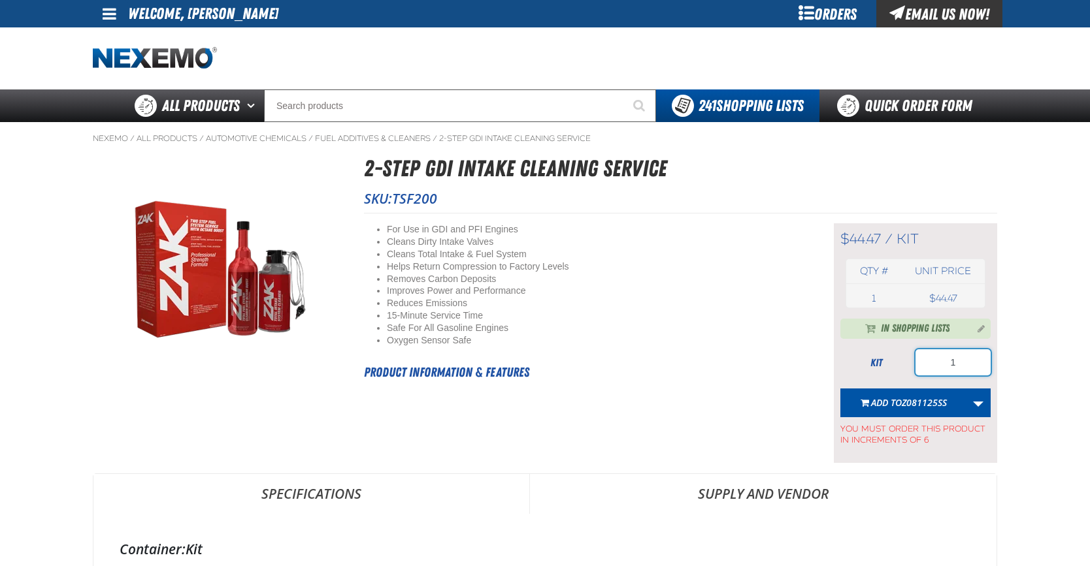
drag, startPoint x: 955, startPoint y: 360, endPoint x: 934, endPoint y: 363, distance: 21.7
click at [935, 363] on input "1" at bounding box center [952, 363] width 75 height 26
type input "24"
click at [911, 405] on span "Z081125SS" at bounding box center [924, 403] width 45 height 12
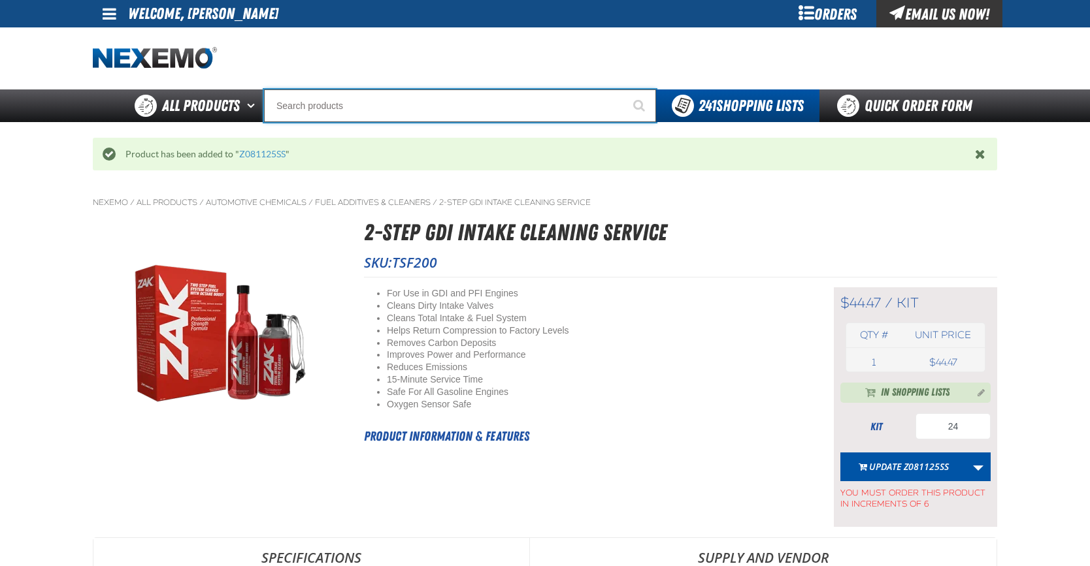
click at [314, 102] on input "Search" at bounding box center [460, 106] width 392 height 33
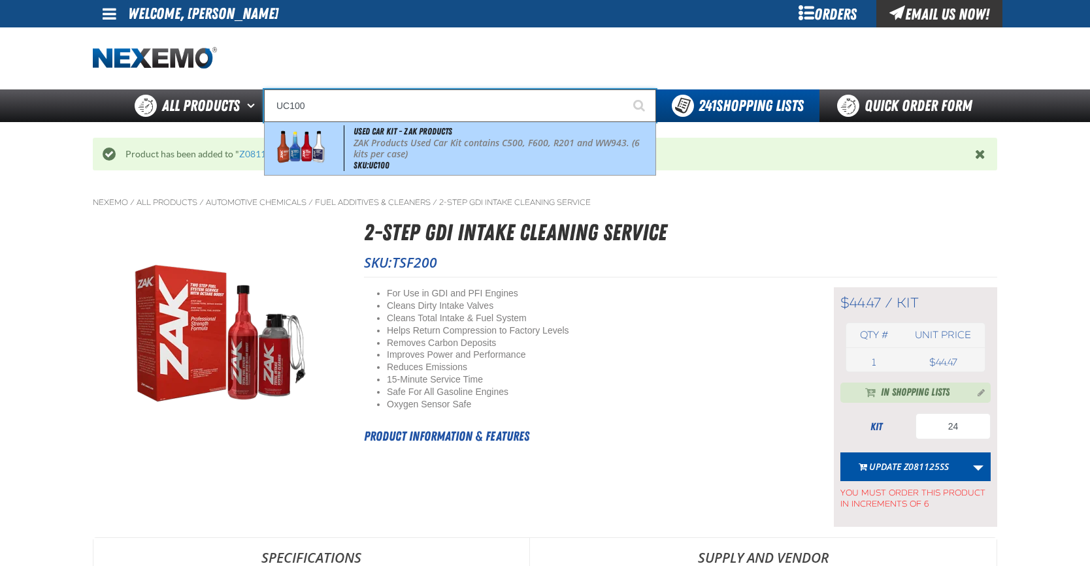
click at [381, 145] on p "ZAK Products Used Car Kit contains C500, F600, R201 and WW943. (6 kits per case)" at bounding box center [502, 149] width 299 height 22
type input "Used Car Kit - ZAK Products"
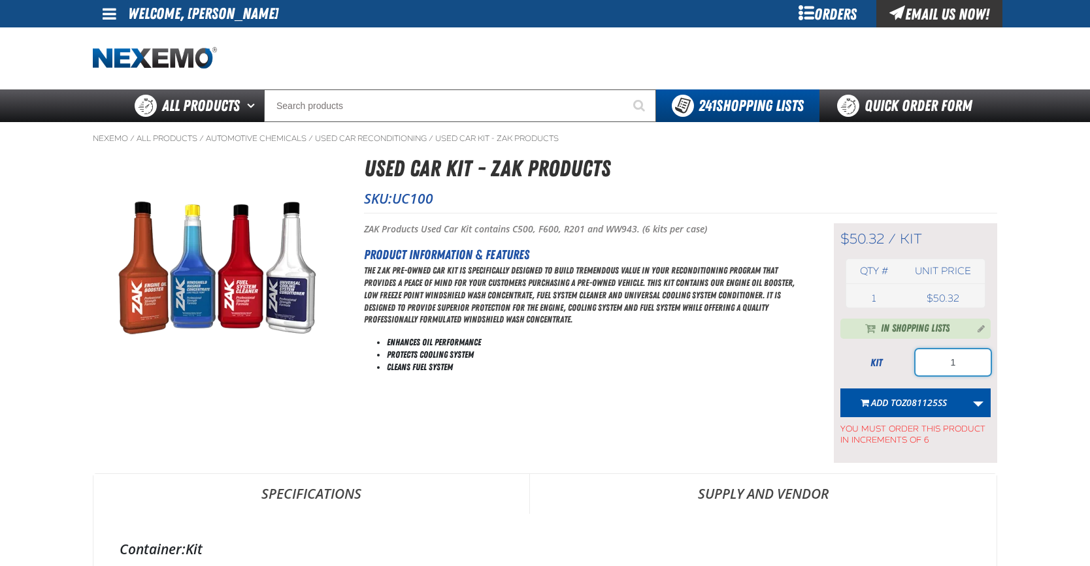
drag, startPoint x: 970, startPoint y: 369, endPoint x: 949, endPoint y: 368, distance: 21.6
click at [949, 368] on input "1" at bounding box center [952, 363] width 75 height 26
type input "12"
click at [917, 403] on span "Z081125SS" at bounding box center [924, 403] width 45 height 12
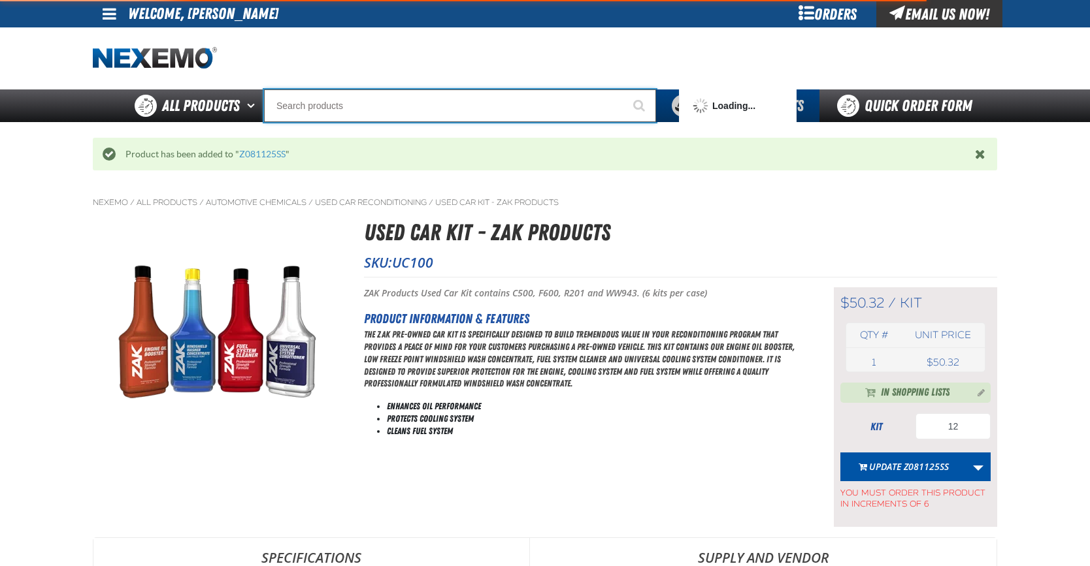
click at [310, 104] on input "Search" at bounding box center [460, 106] width 392 height 33
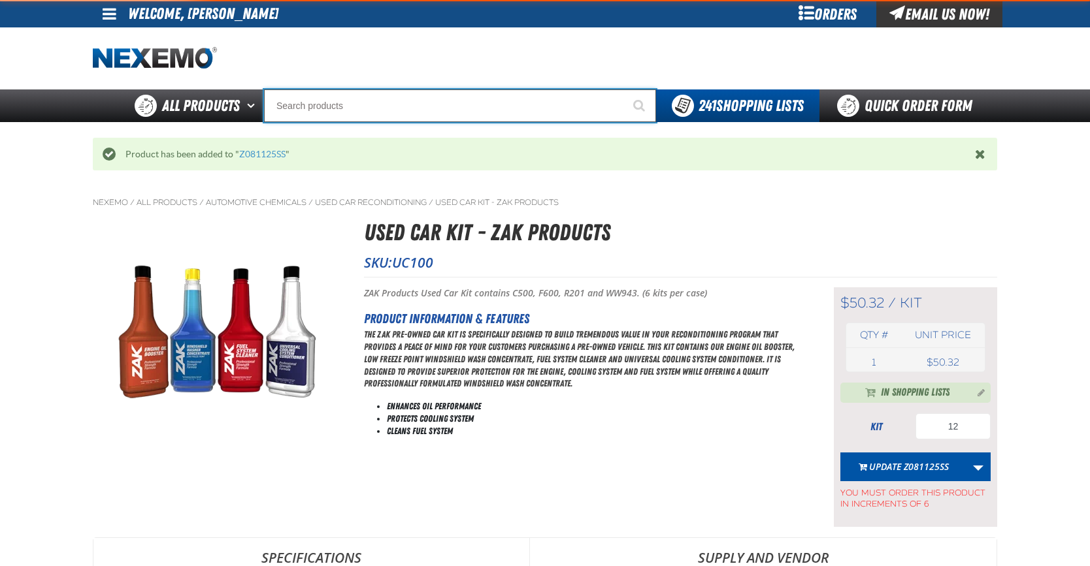
type input "C"
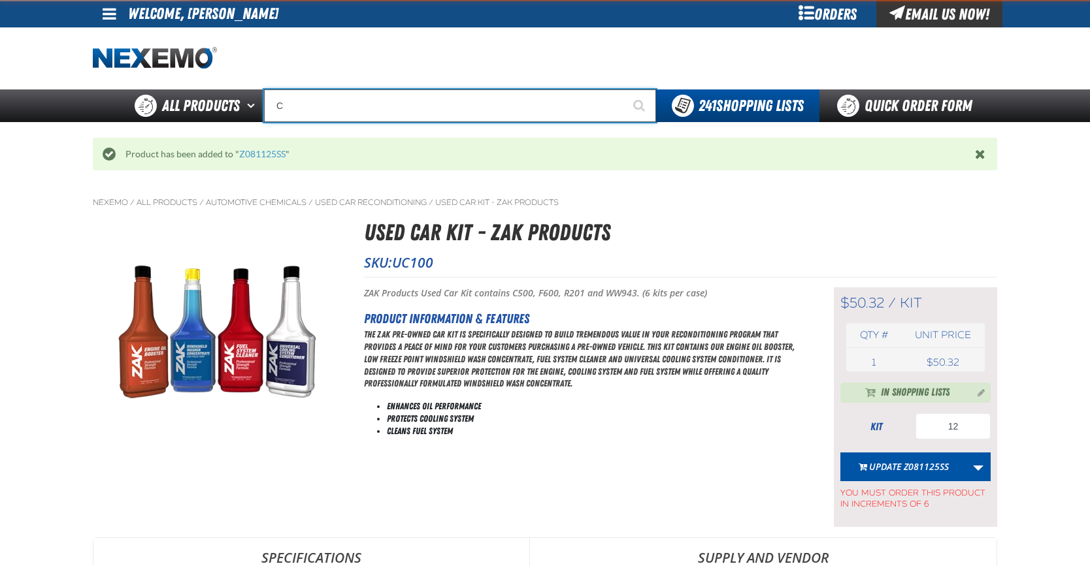
type input "C Alkaline Battery 1.5 Volt (12 per pack)"
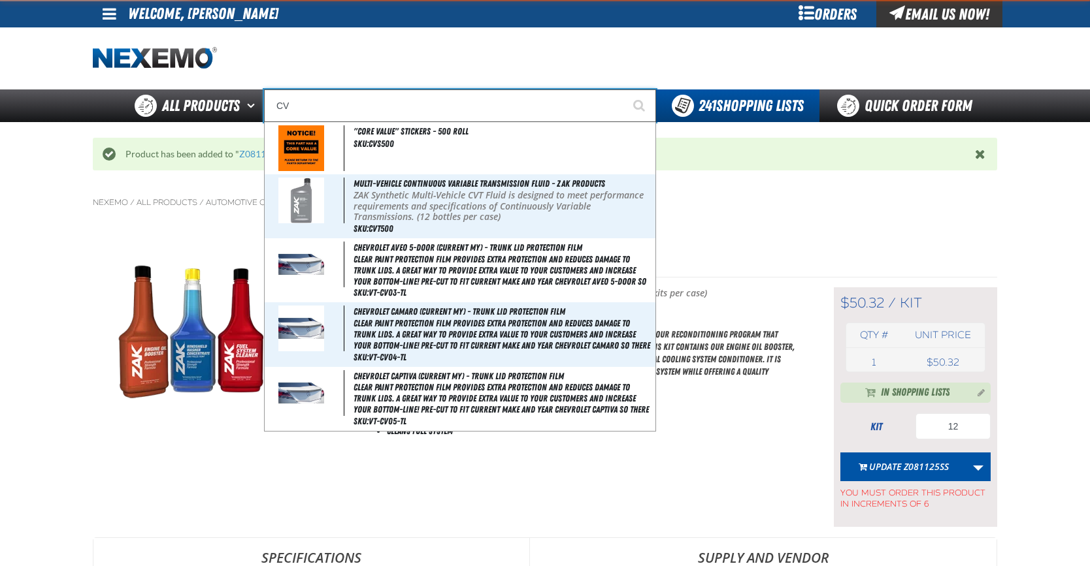
type input "CVT"
type input "CVT Booster - ZAK Products"
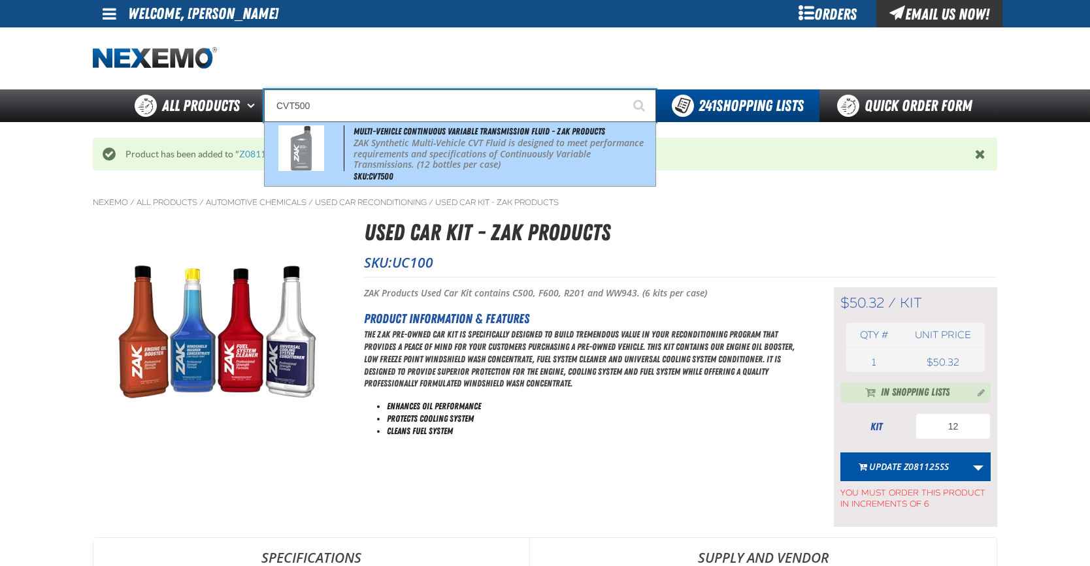
click at [398, 141] on p "ZAK Synthetic Multi-Vehicle CVT Fluid is designed to meet performance requireme…" at bounding box center [502, 154] width 299 height 33
type input "Multi-Vehicle Continuous Variable Transmission Fluid - ZAK Products"
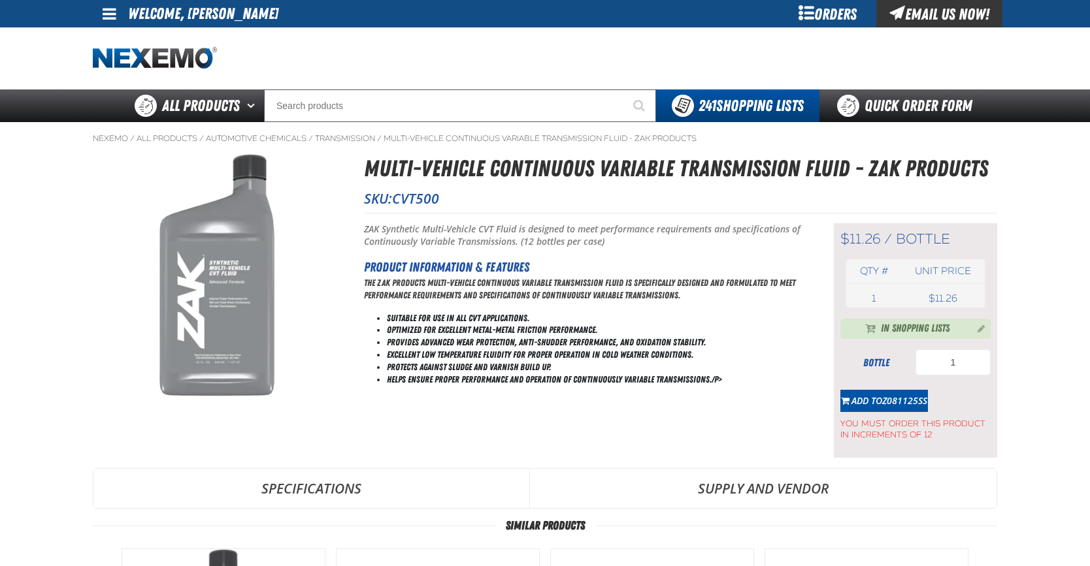
type input "24"
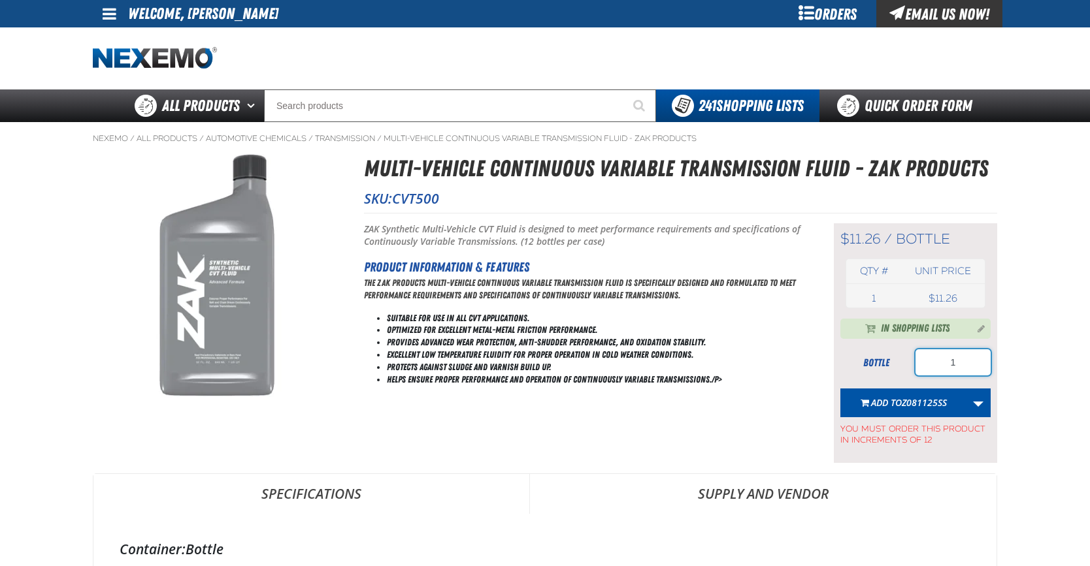
drag, startPoint x: 973, startPoint y: 360, endPoint x: 904, endPoint y: 355, distance: 70.1
click at [911, 360] on div "bottle 1" at bounding box center [915, 363] width 150 height 26
type input "24"
click at [892, 402] on span "Add to Z081125SS" at bounding box center [909, 403] width 76 height 12
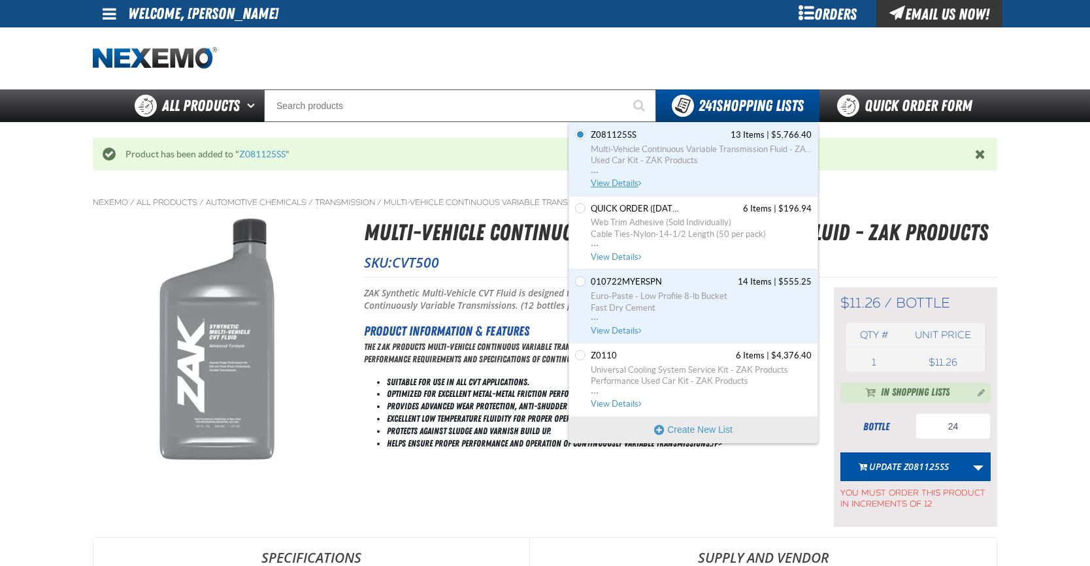
click at [617, 183] on span "View Details" at bounding box center [617, 183] width 53 height 10
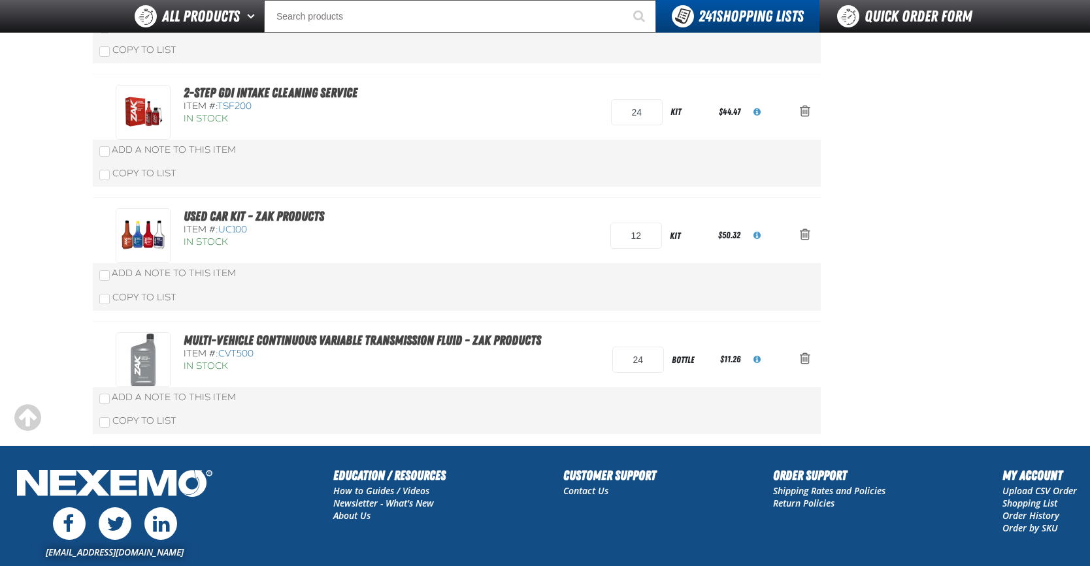
scroll to position [1366, 0]
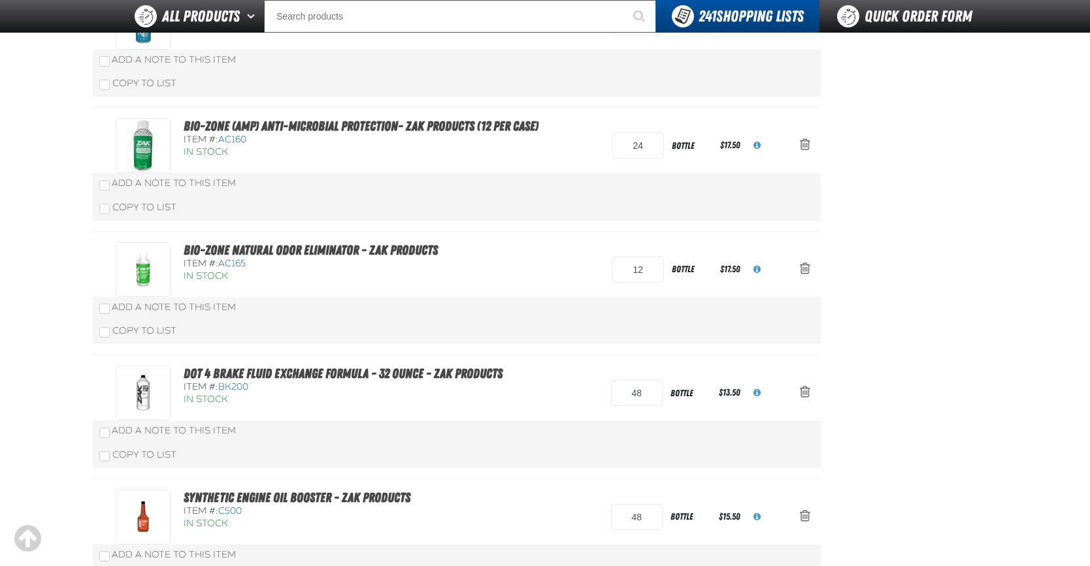
scroll to position [0, 0]
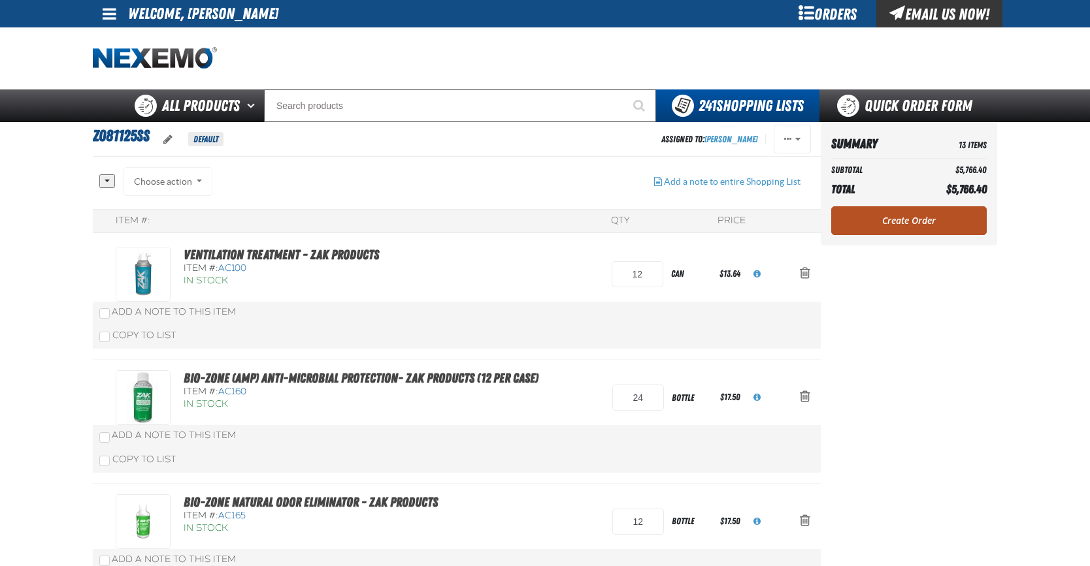
click at [905, 220] on link "Create Order" at bounding box center [908, 220] width 155 height 29
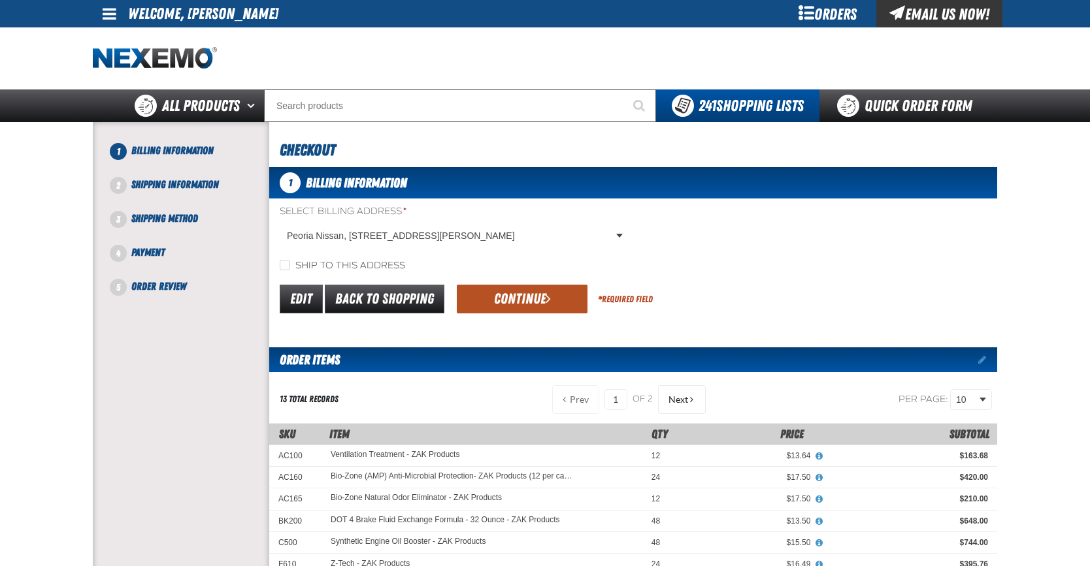
click at [524, 295] on button "Continue" at bounding box center [522, 299] width 131 height 29
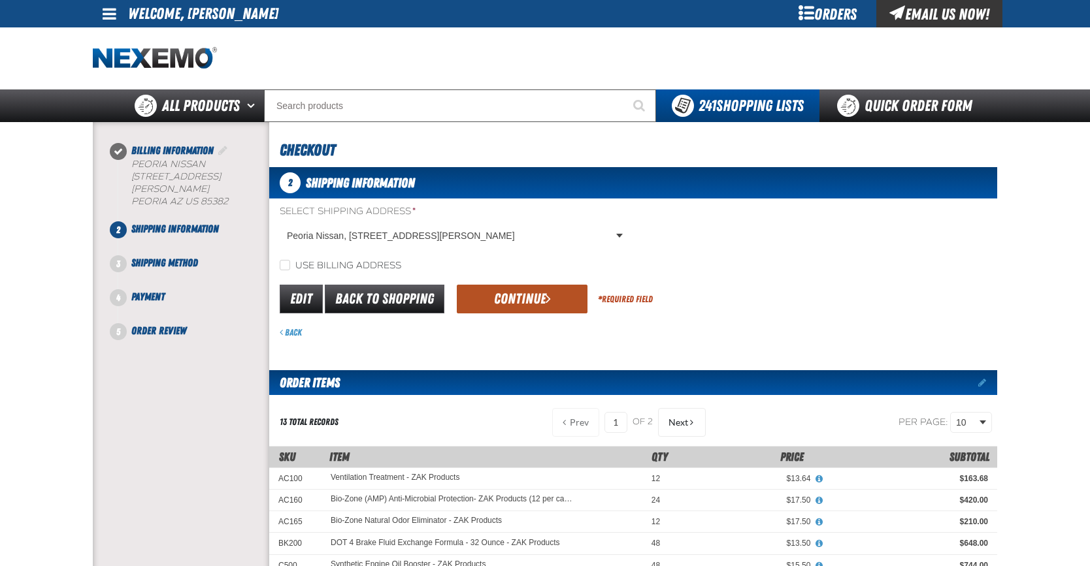
click at [522, 293] on button "Continue" at bounding box center [522, 299] width 131 height 29
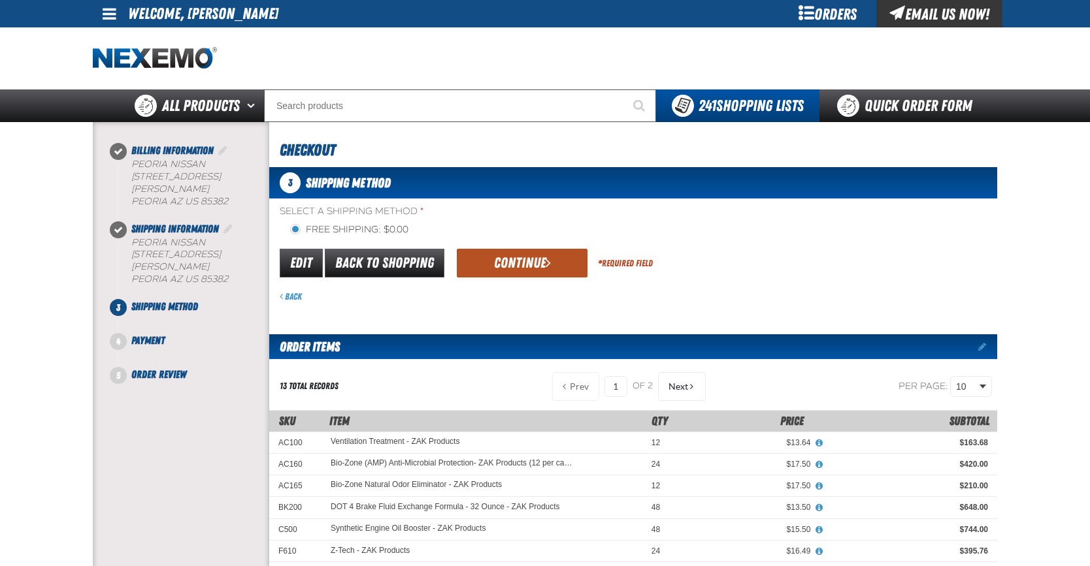
click at [509, 261] on button "Continue" at bounding box center [522, 263] width 131 height 29
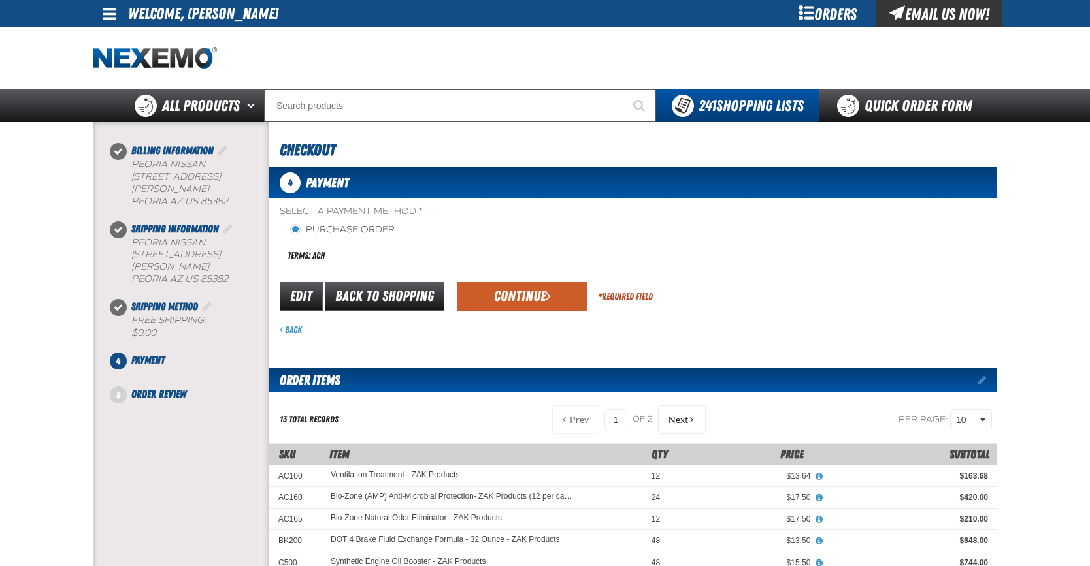
click at [510, 290] on button "Continue" at bounding box center [522, 296] width 131 height 29
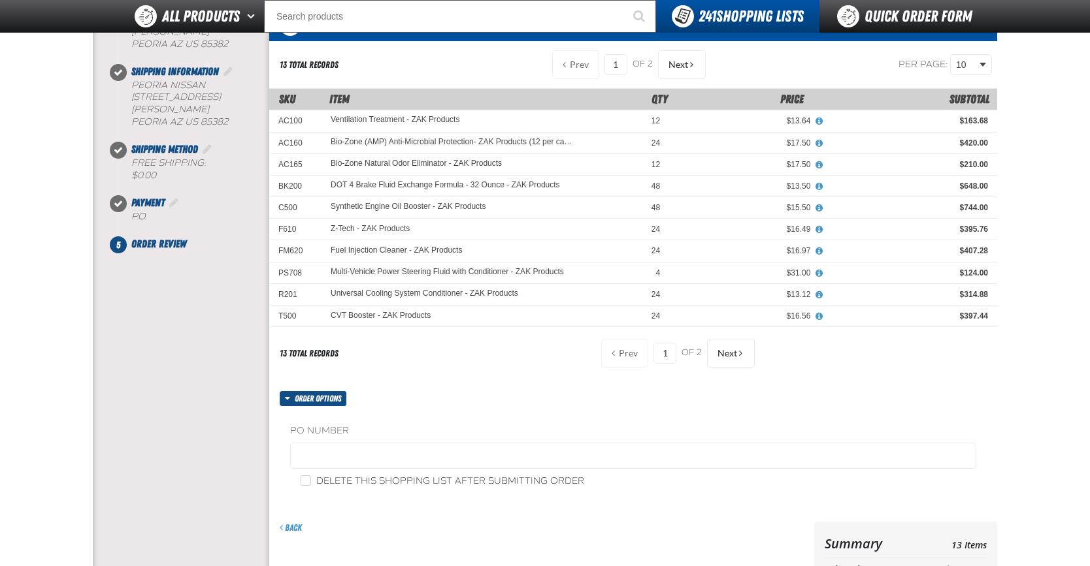
scroll to position [131, 0]
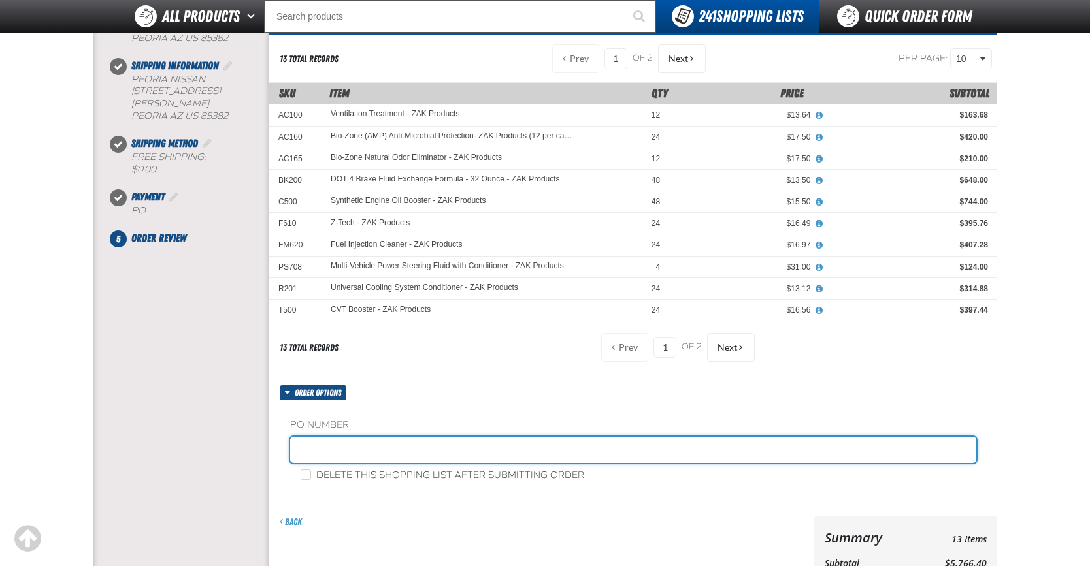
click at [329, 446] on input "text" at bounding box center [633, 450] width 686 height 26
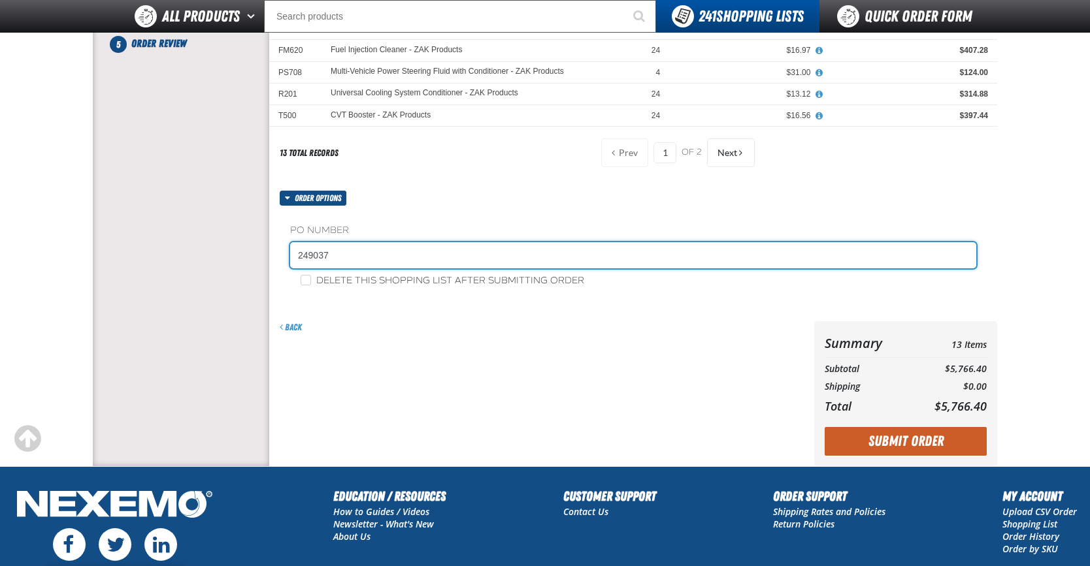
scroll to position [327, 0]
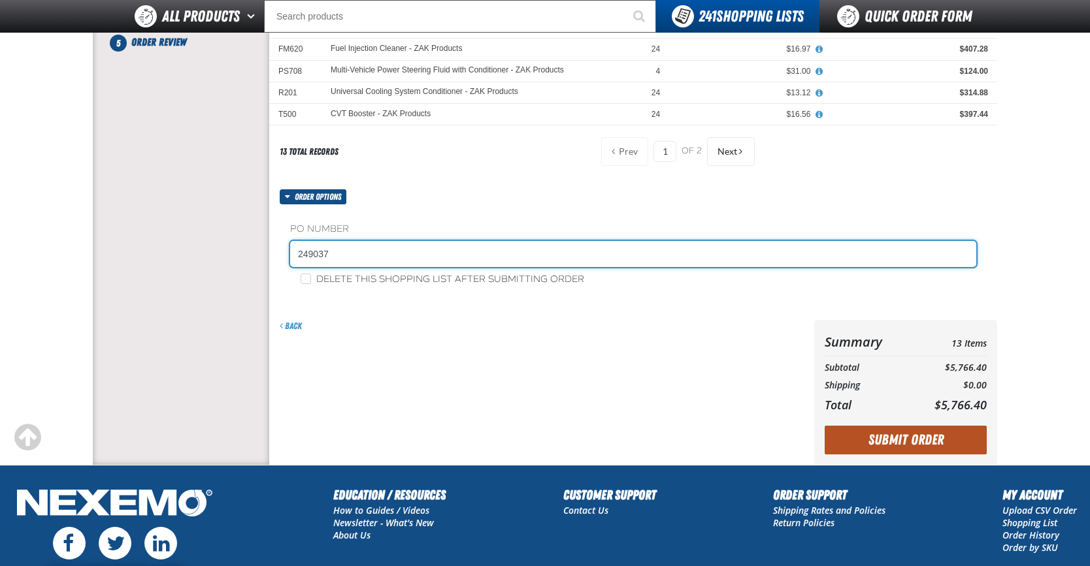
type input "249037"
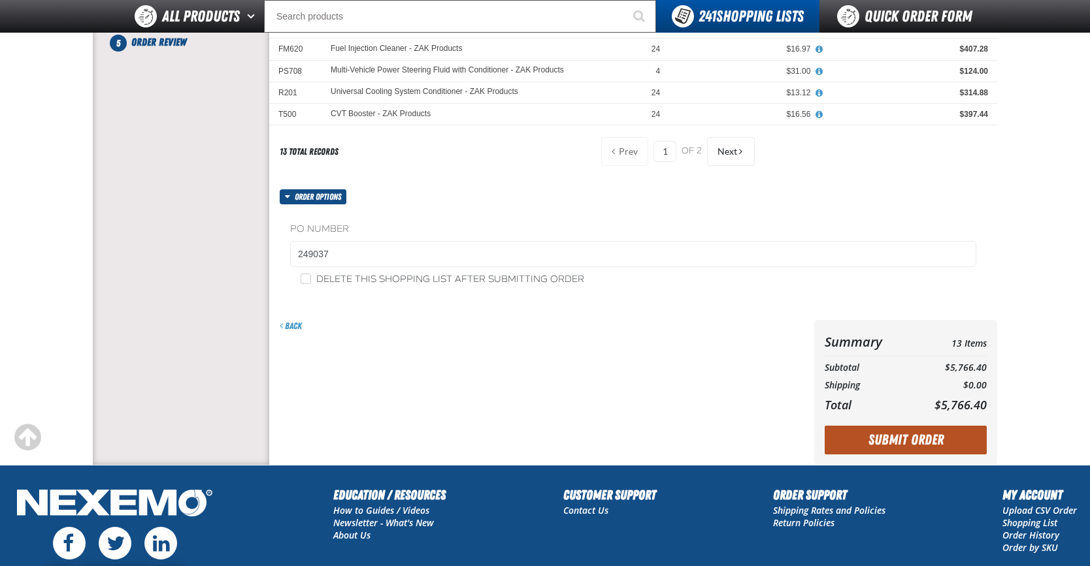
click at [890, 437] on button "Submit Order" at bounding box center [905, 440] width 162 height 29
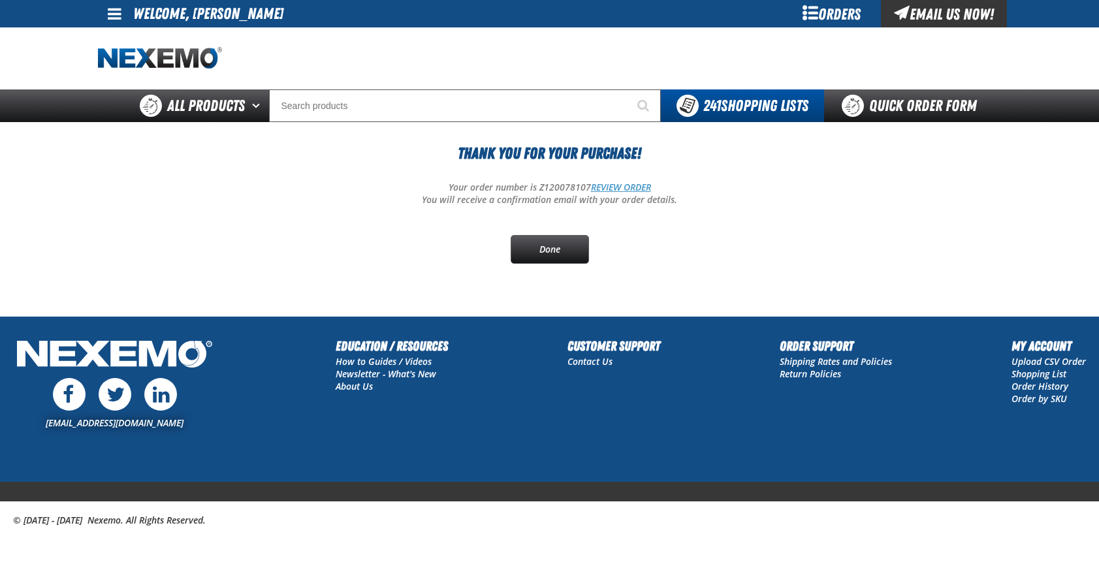
click at [613, 186] on link "REVIEW ORDER" at bounding box center [621, 187] width 60 height 12
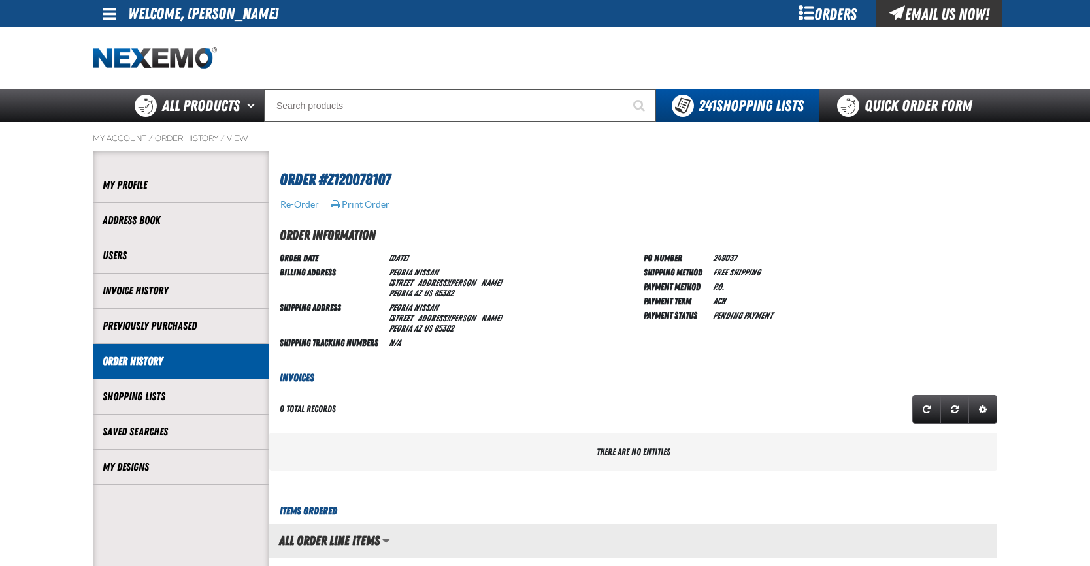
scroll to position [1, 1]
click at [370, 206] on button "Print Order" at bounding box center [360, 205] width 59 height 12
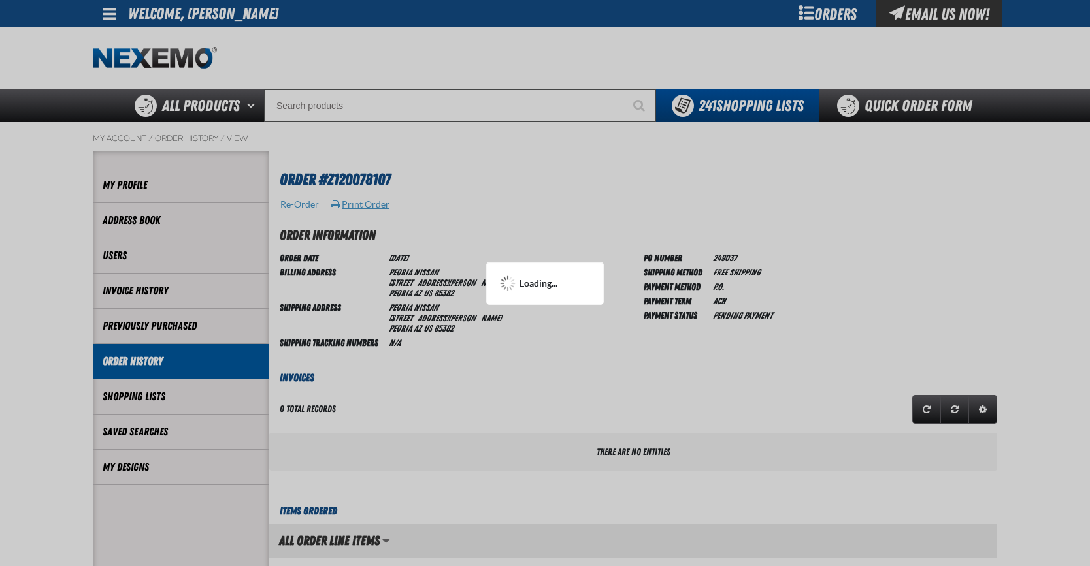
scroll to position [0, 0]
